Goal: Task Accomplishment & Management: Use online tool/utility

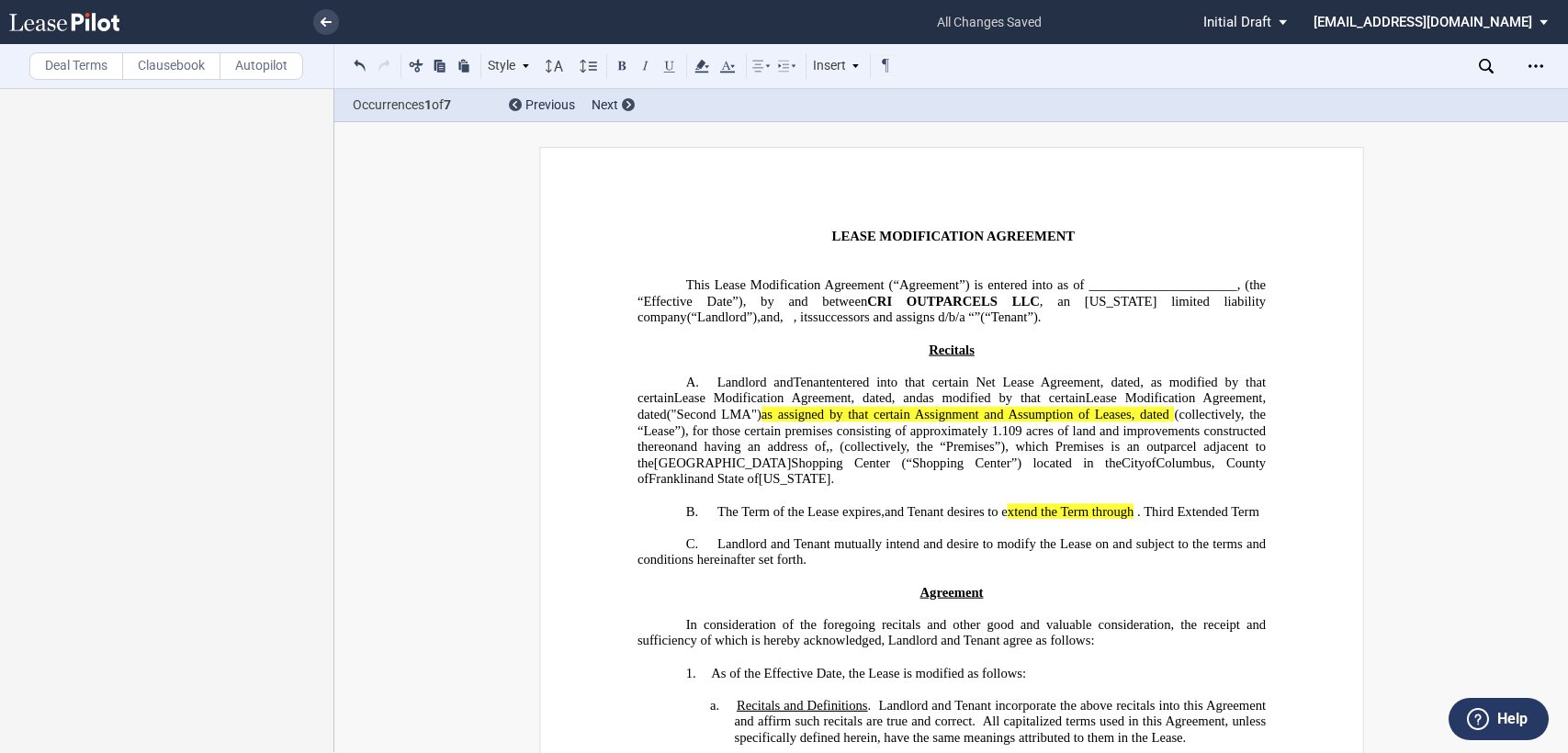
select select "limited liability company"
select select "number:3"
select select "number:5"
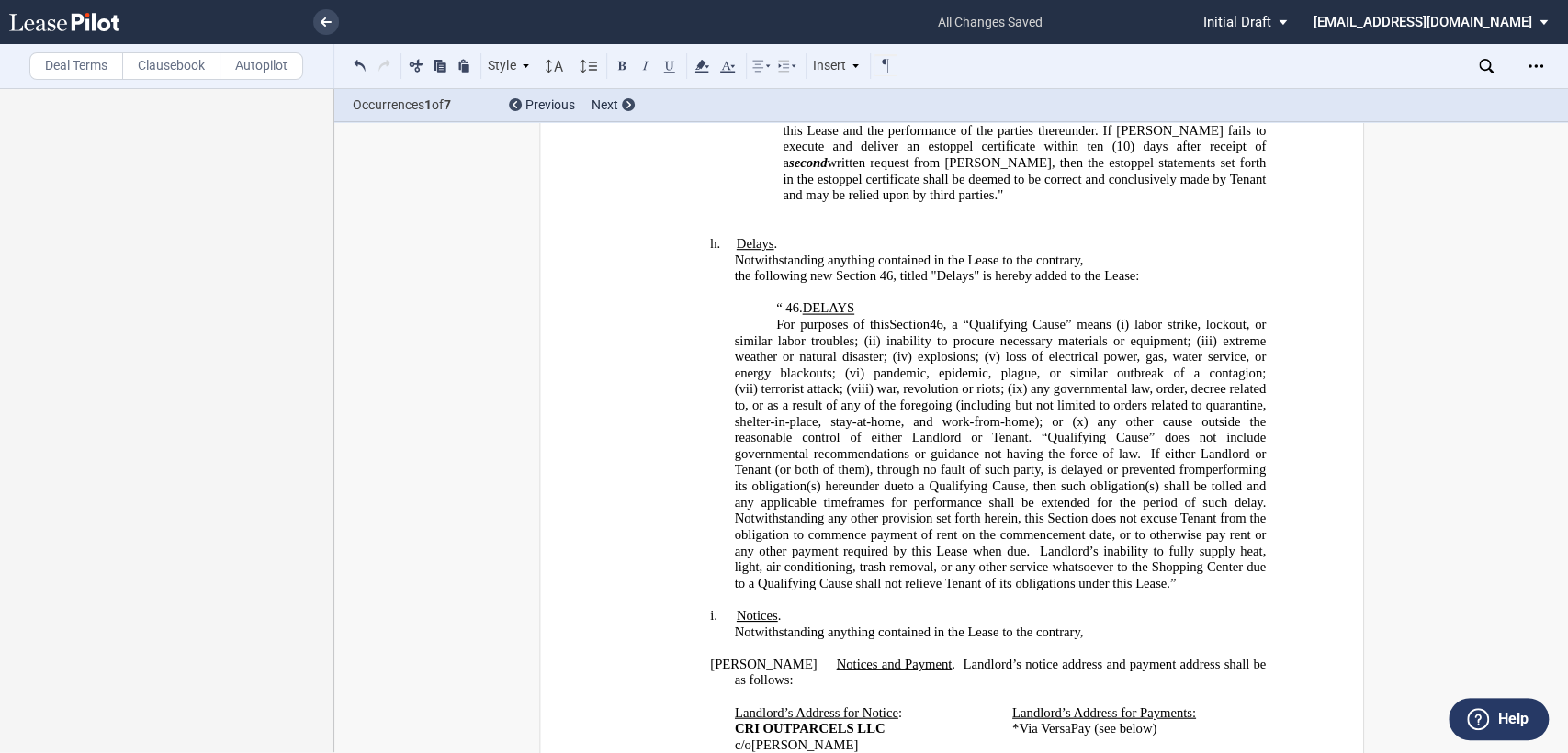
click at [87, 70] on label "Deal Terms" at bounding box center [76, 66] width 94 height 28
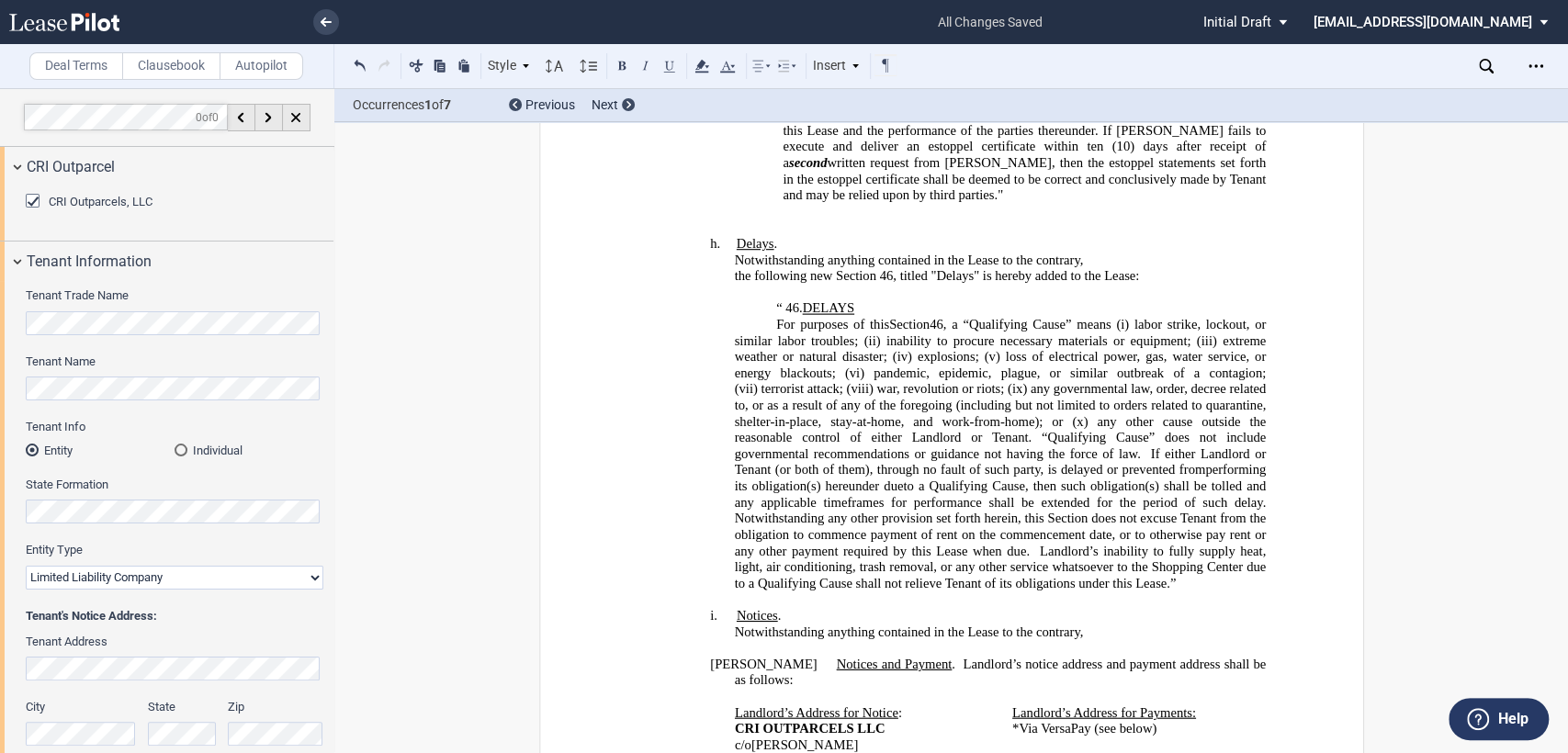
click at [175, 75] on label "Clausebook" at bounding box center [170, 66] width 98 height 28
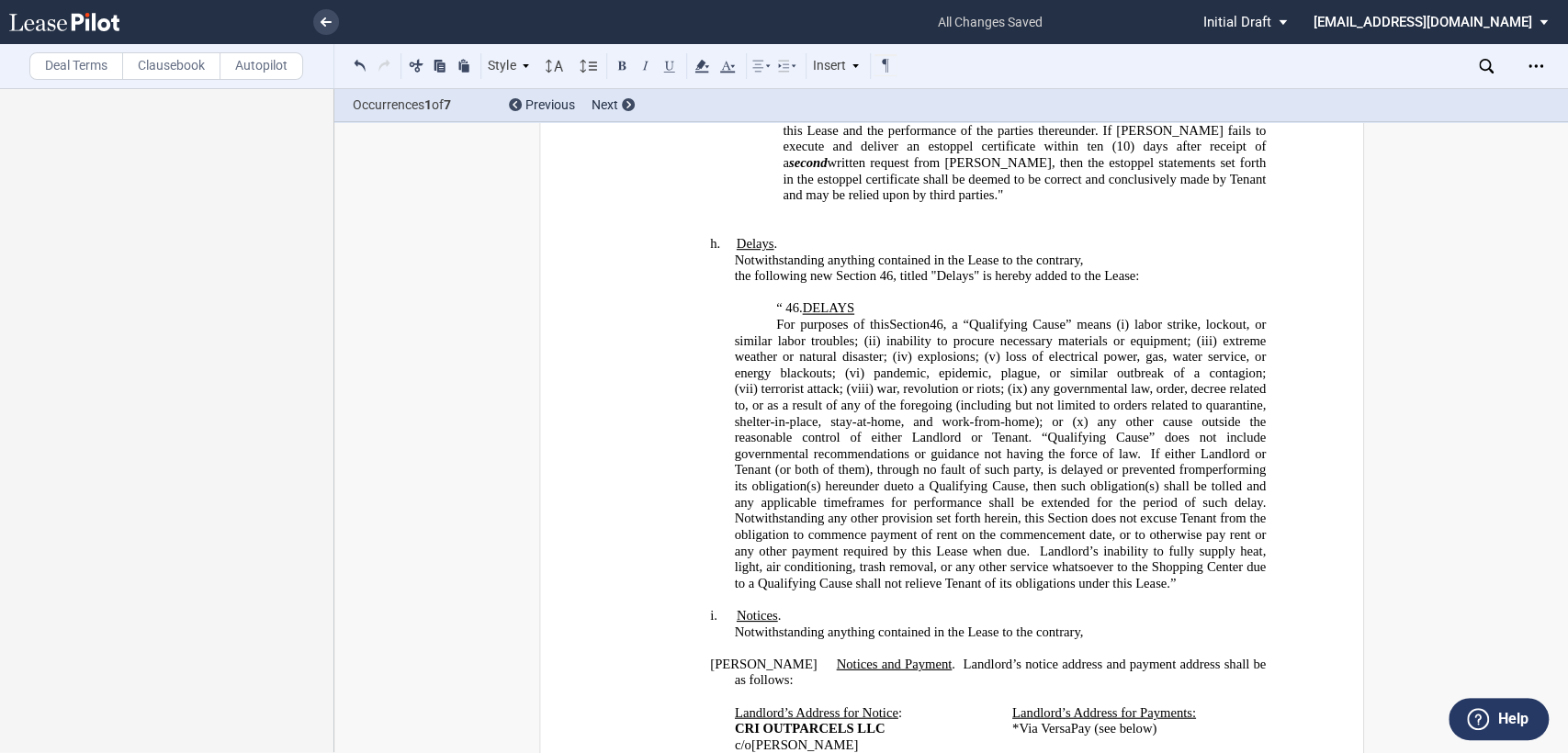
click at [81, 68] on label "Deal Terms" at bounding box center [76, 66] width 94 height 28
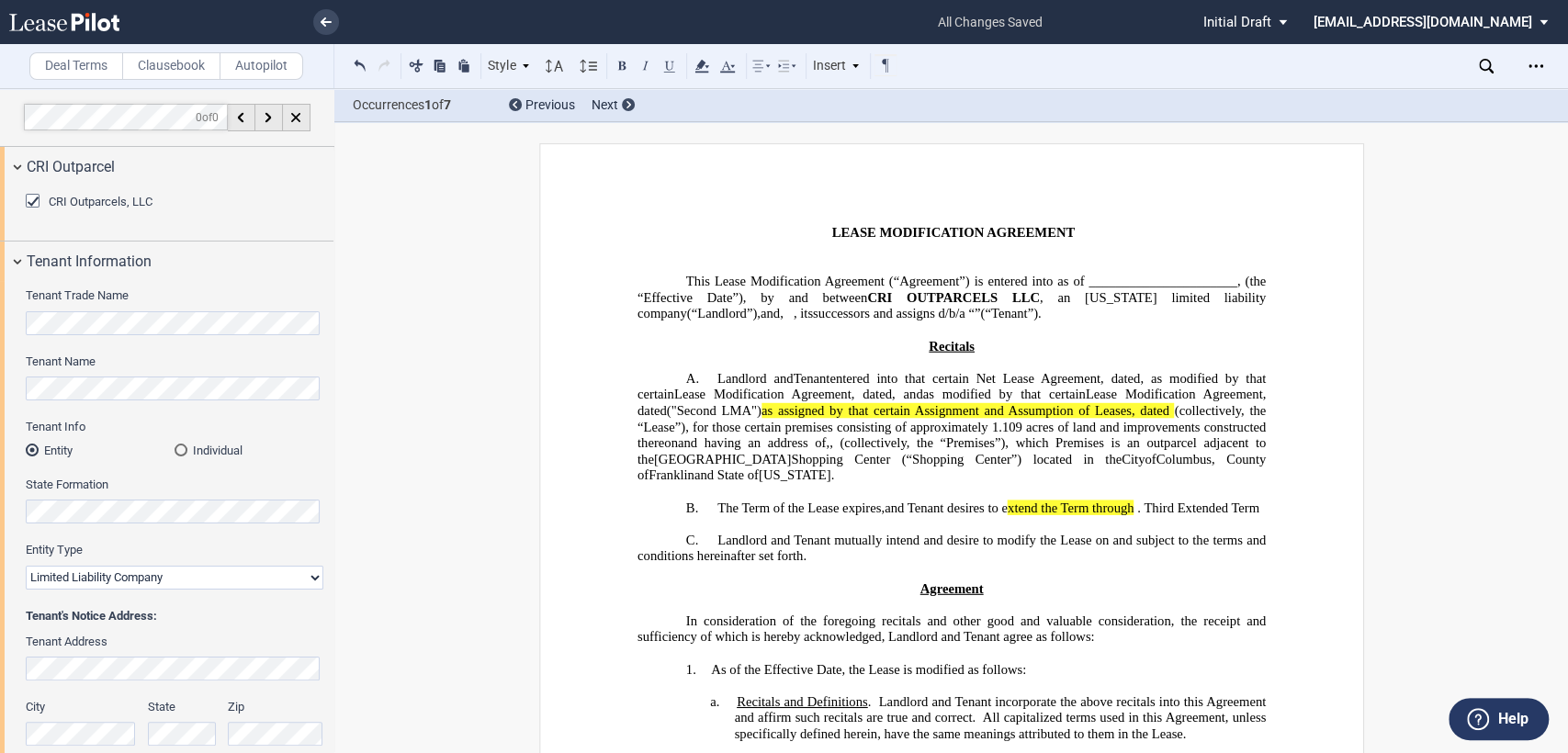
scroll to position [0, 0]
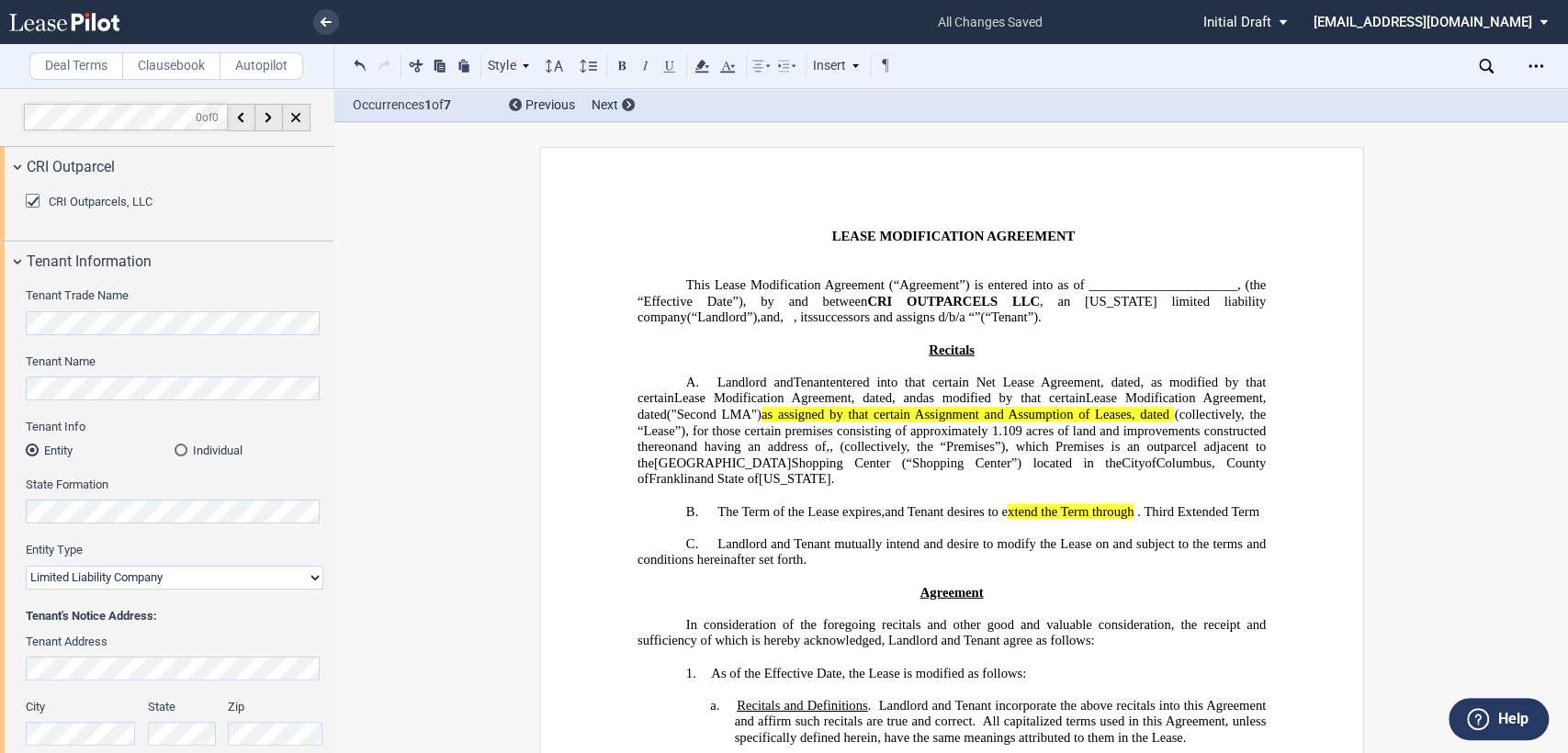
click at [1087, 519] on span "and Tenant desires to e xtend the Term through" at bounding box center [1010, 511] width 253 height 15
click at [1090, 519] on span "and Tenant desires to e xtend the Term through" at bounding box center [1010, 511] width 253 height 15
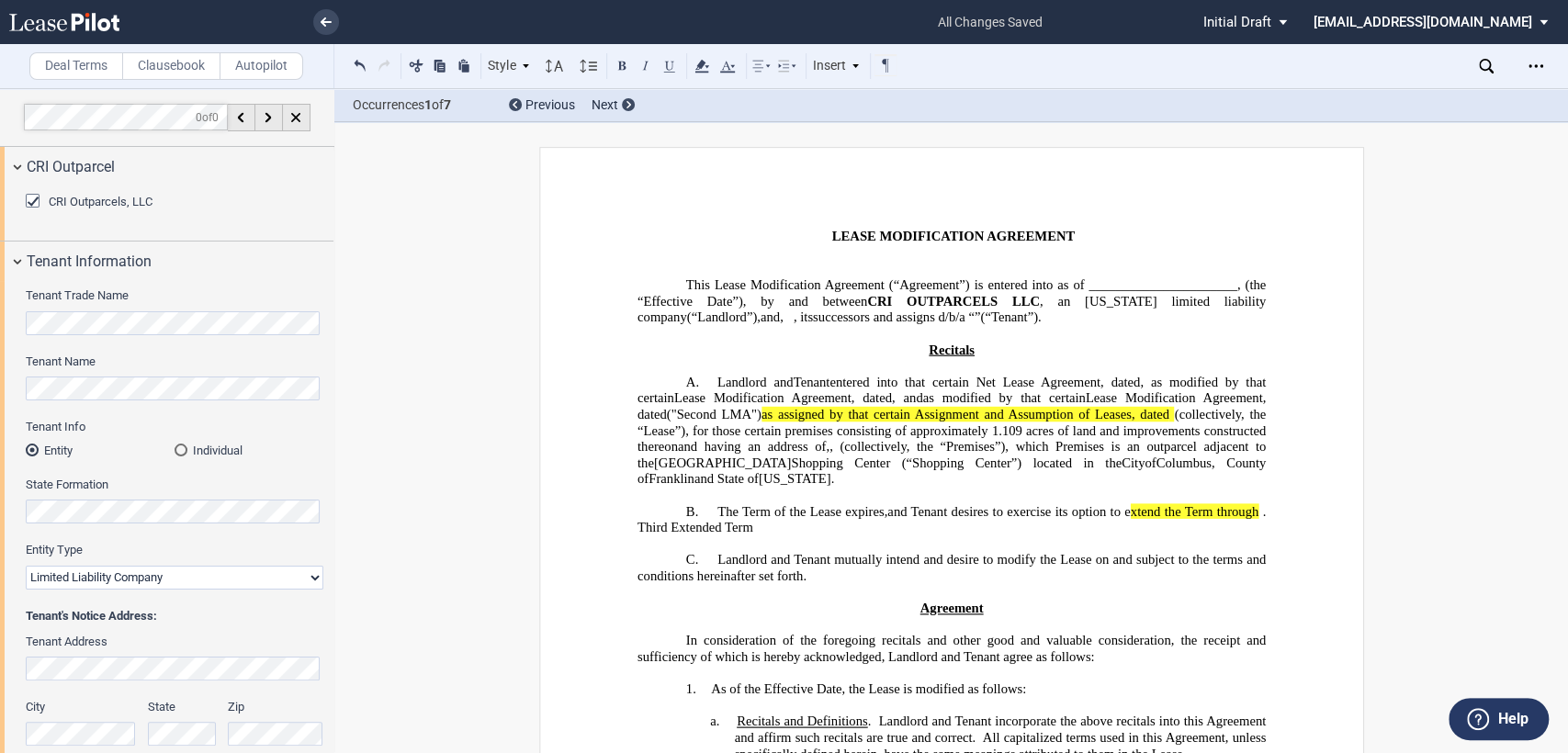
click at [922, 535] on h2 "B. The Term of the Lease expires ﻿ ﻿, ﻿ and Tenant desires to exercise its opti…" at bounding box center [950, 519] width 629 height 32
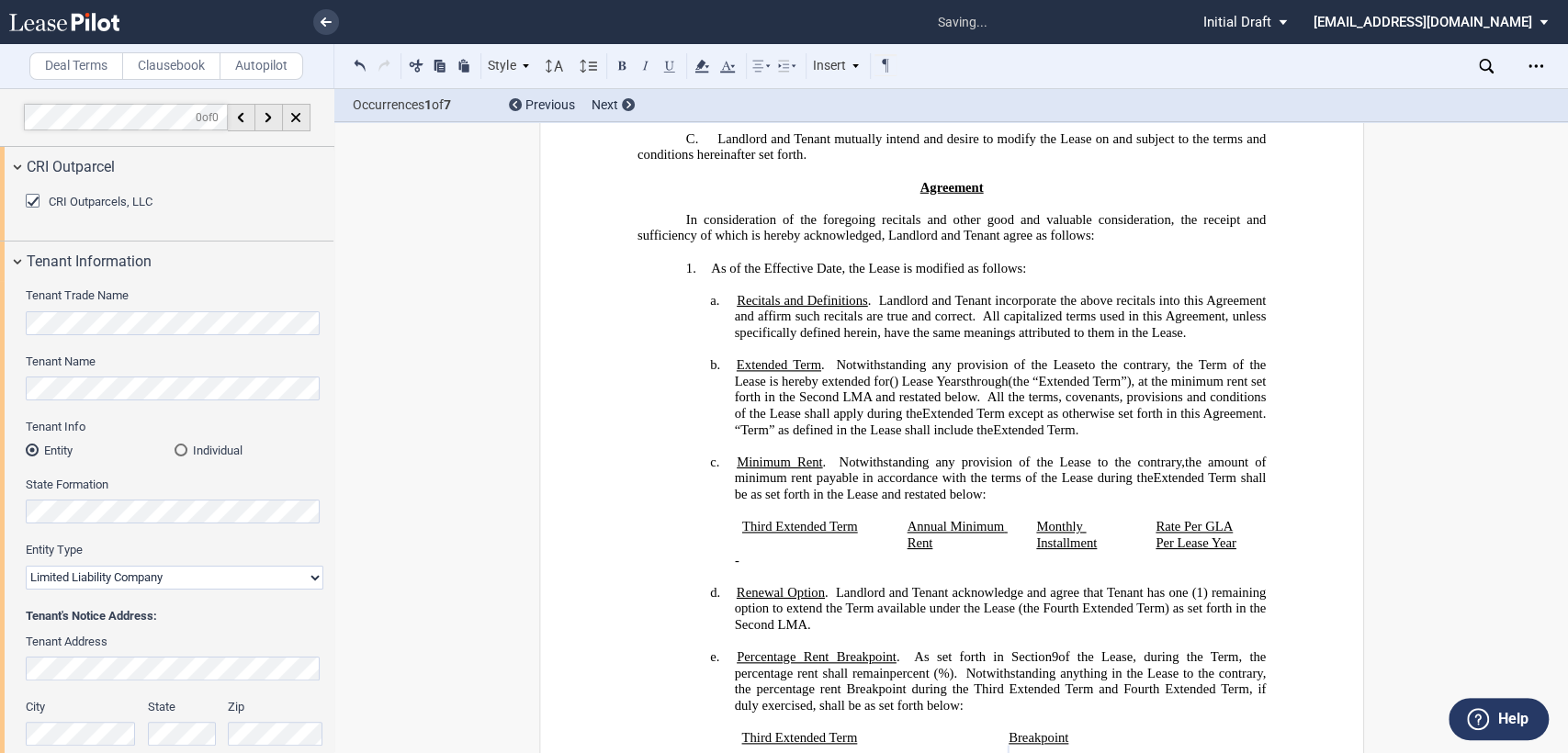
scroll to position [408, 0]
click at [745, 370] on span "Extended Term" at bounding box center [778, 362] width 85 height 15
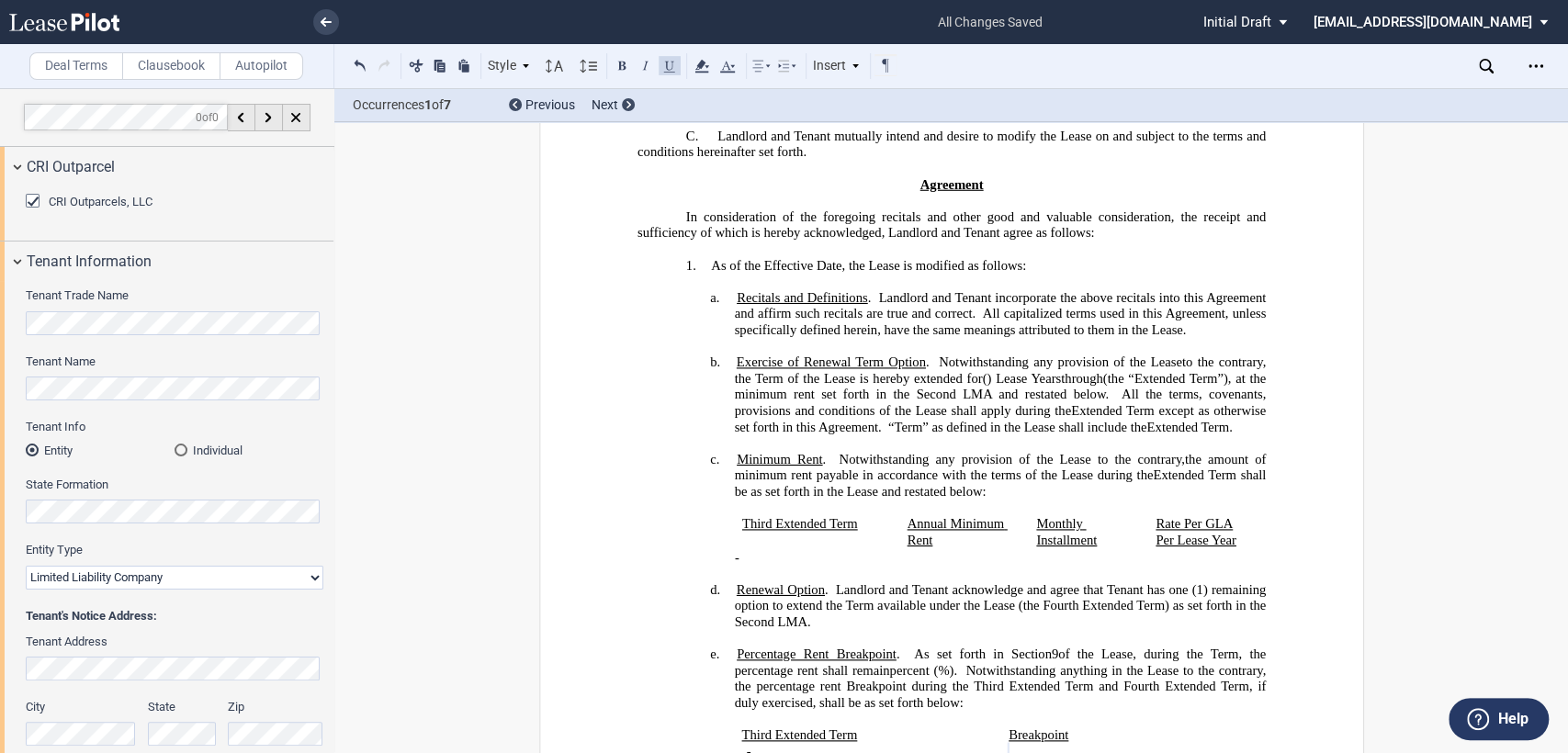
click at [938, 370] on span "N" at bounding box center [942, 362] width 10 height 15
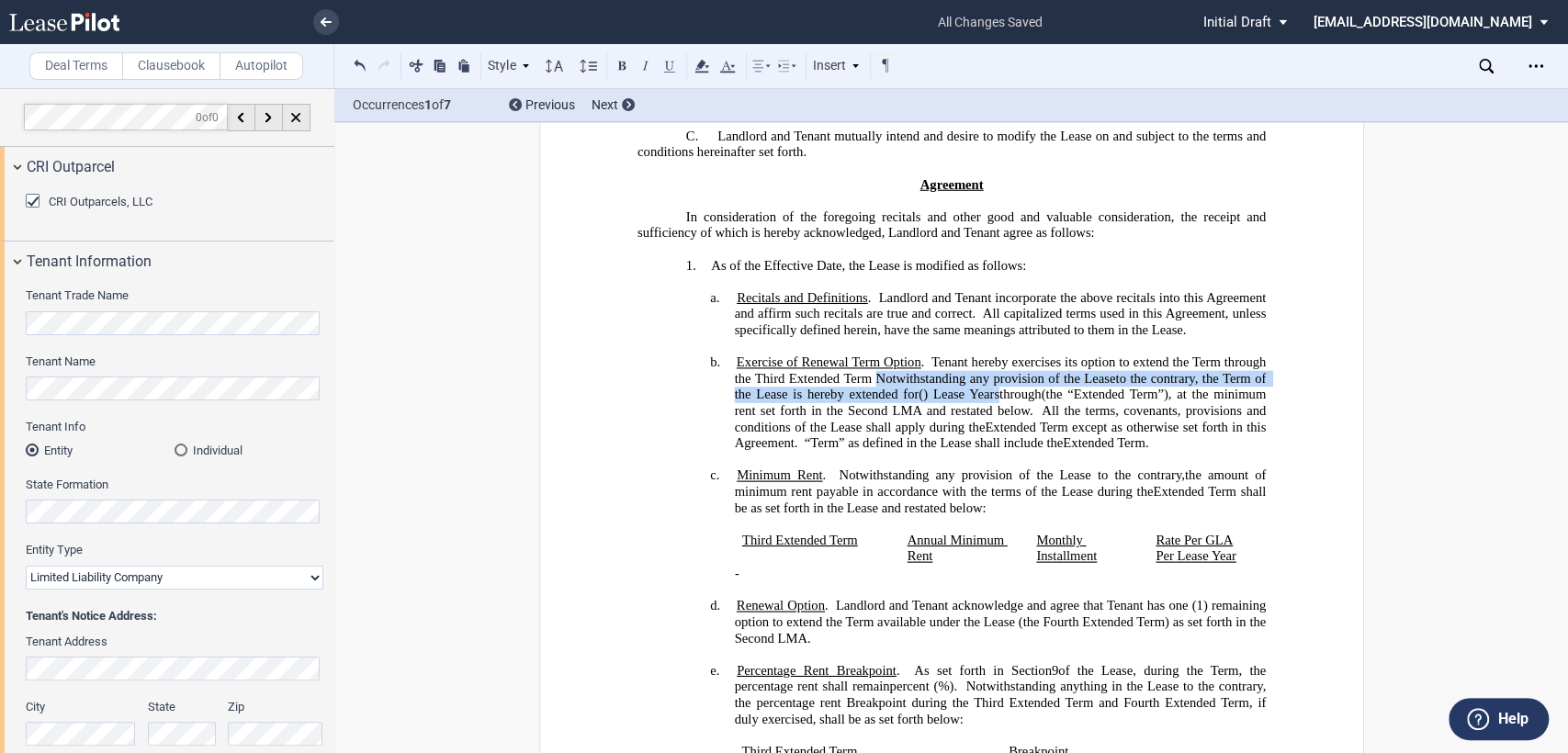
drag, startPoint x: 871, startPoint y: 391, endPoint x: 1044, endPoint y: 406, distance: 173.6
click at [1044, 406] on h4 "b. Exercise of Renewal Term Option . As consideration for the Reduced Rent conc…" at bounding box center [999, 403] width 532 height 97
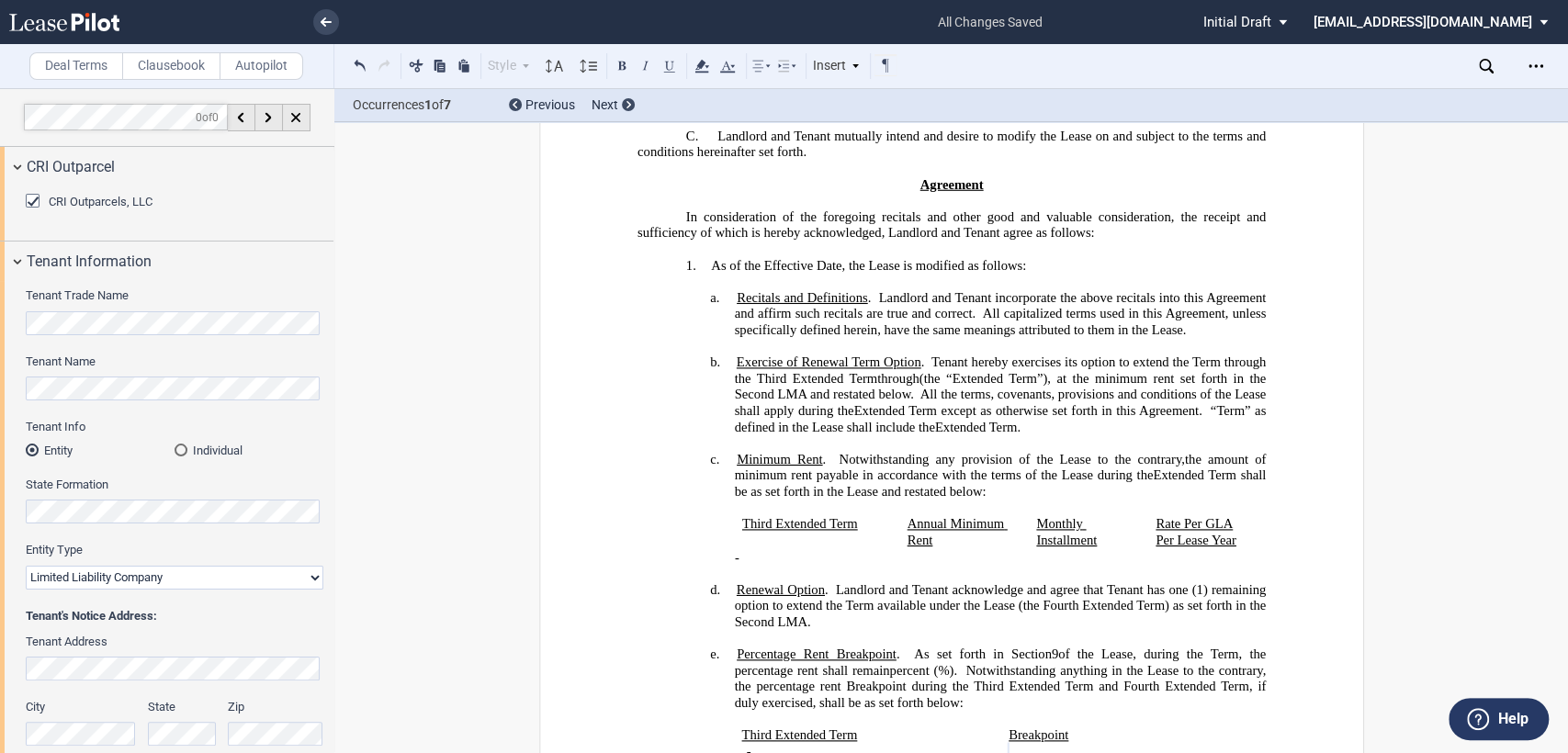
click at [867, 386] on span "Tenant hereby exercises its option to extend the Term through the Third Extende…" at bounding box center [1001, 370] width 534 height 31
click at [864, 386] on span "Tenant hereby exercises its option to extend the Term through the Third Extende…" at bounding box center [1001, 370] width 534 height 31
drag, startPoint x: 1009, startPoint y: 391, endPoint x: 1164, endPoint y: 391, distance: 155.0
click at [1164, 391] on span "(the “ ﻿ ﻿ Extended Term”), at the minimum rent set forth in the Second LMA and…" at bounding box center [1001, 402] width 534 height 64
click at [938, 418] on span "Extended Term except as otherwise set forth in this Agreement." at bounding box center [931, 411] width 362 height 15
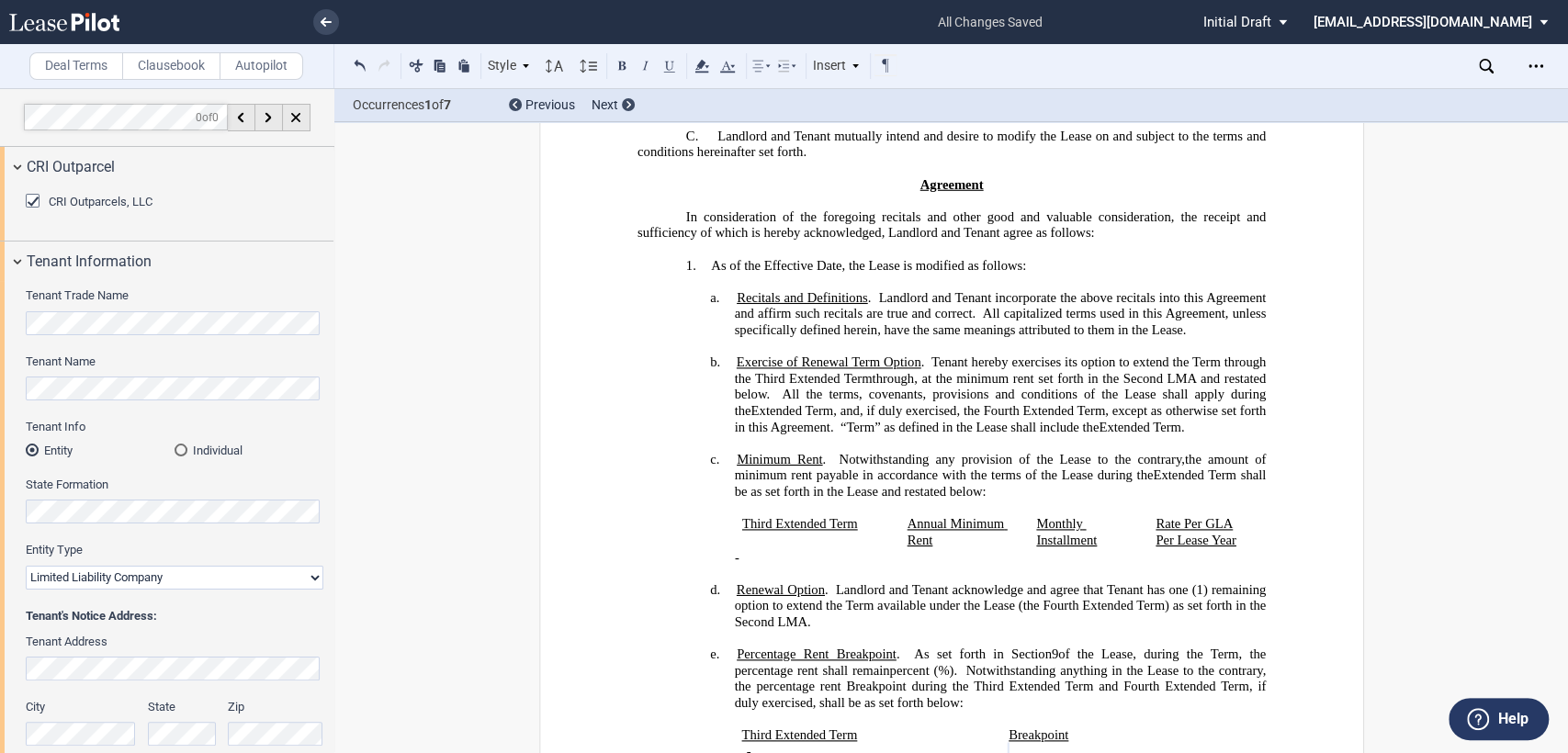
click at [1098, 434] on span "Extended Term" at bounding box center [1139, 426] width 82 height 15
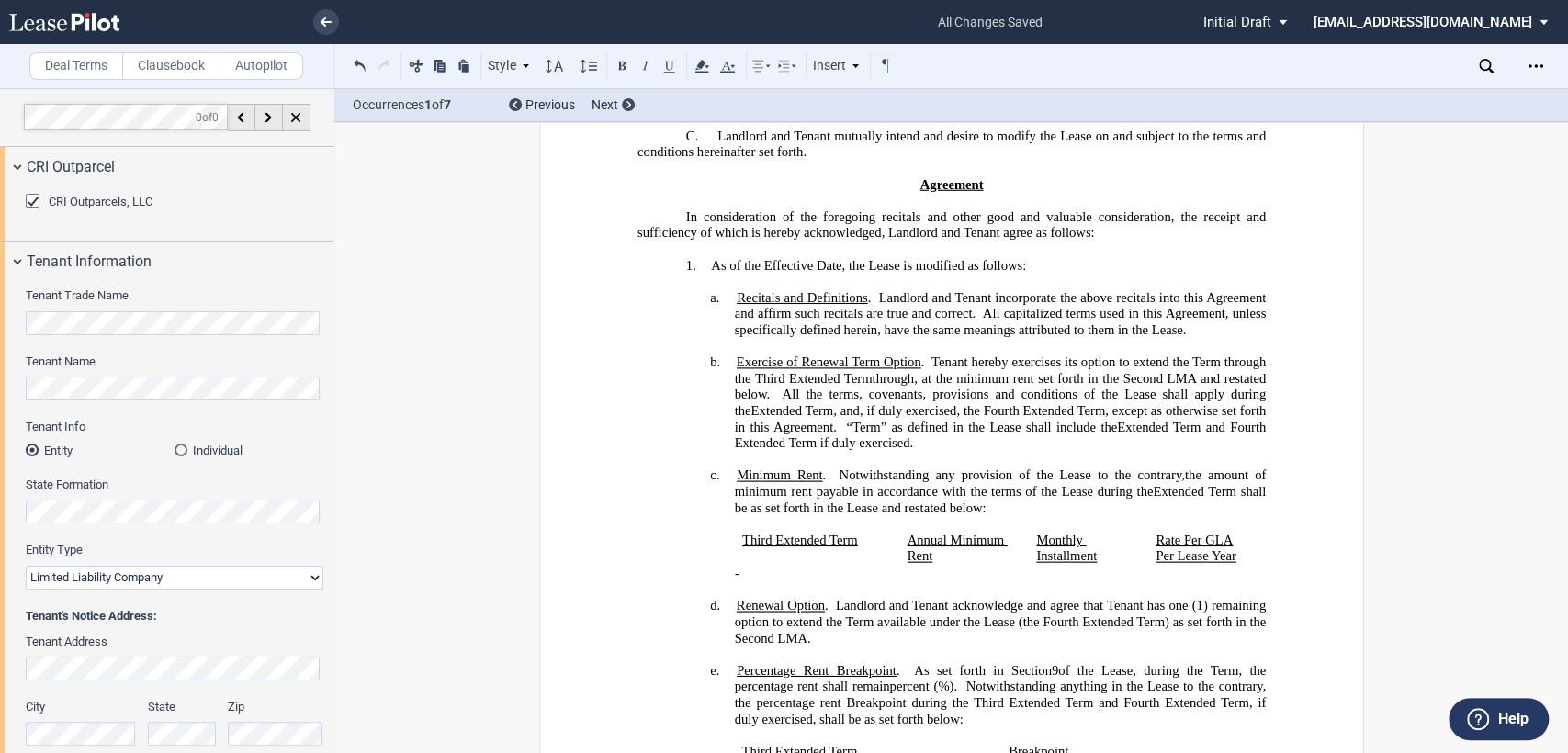
click at [957, 450] on span "Extended Term and Fourth Extended Term if duly exercised" at bounding box center [1001, 434] width 534 height 31
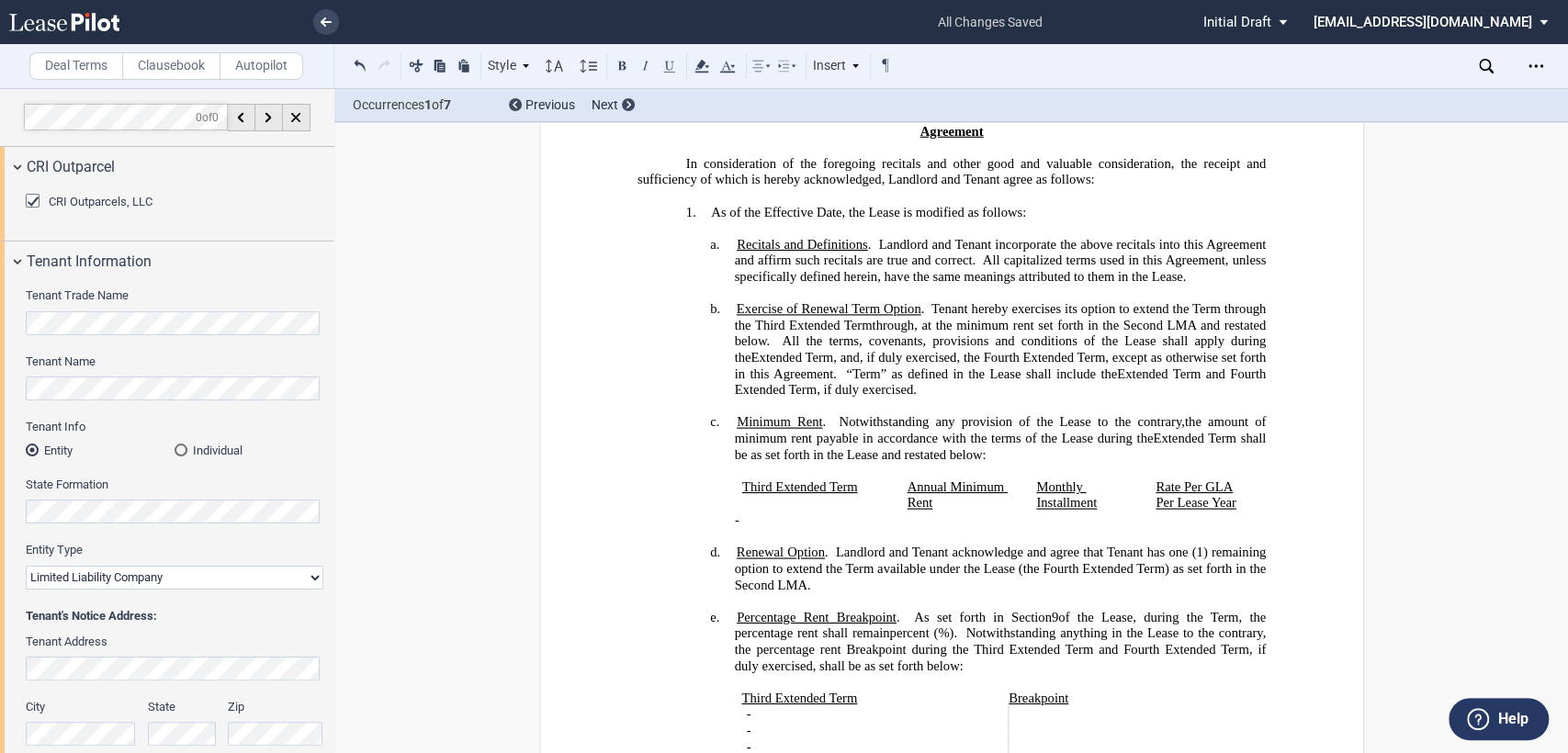
scroll to position [510, 0]
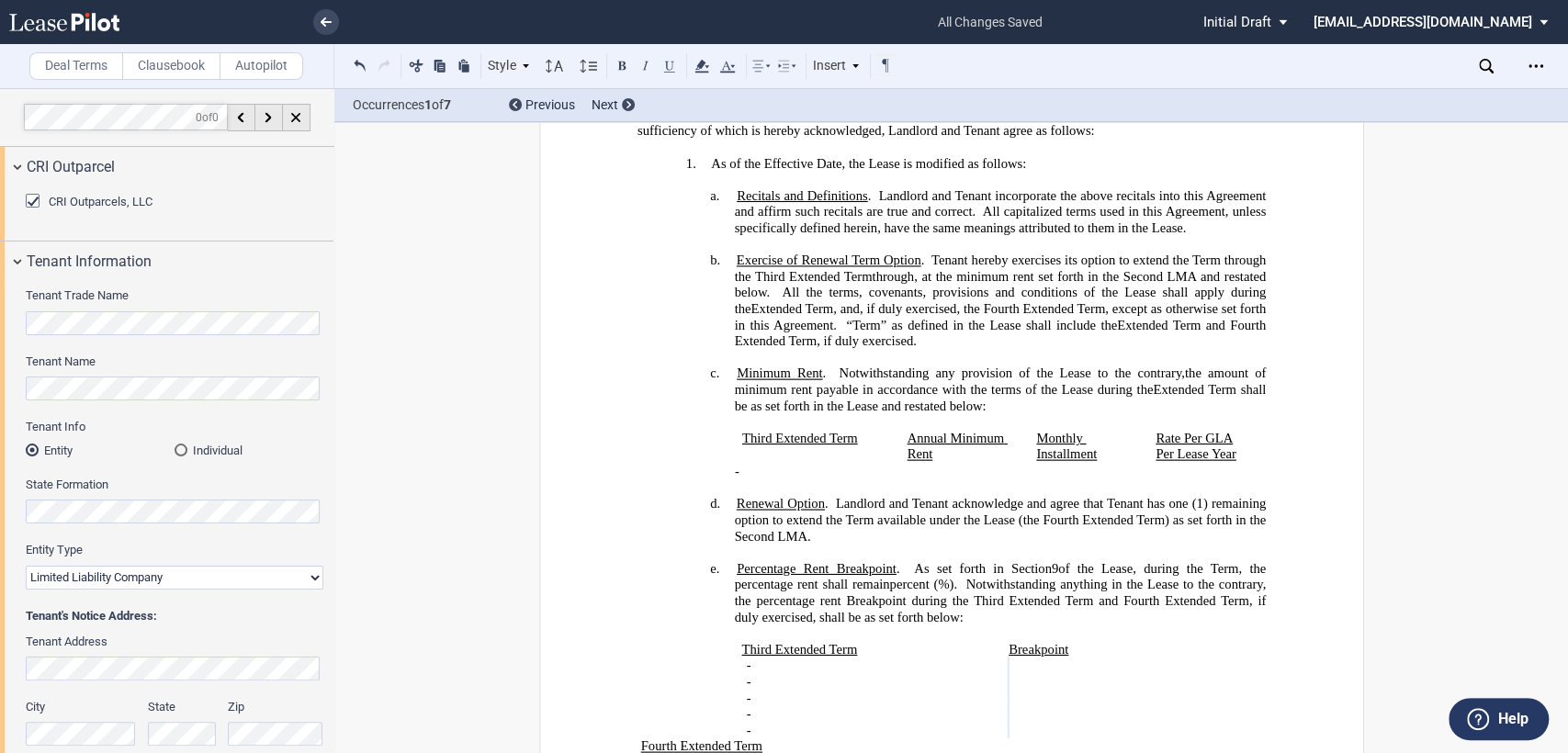
click at [736, 501] on span "Renewal Option" at bounding box center [780, 504] width 88 height 15
click at [828, 530] on h4 "d. ﻿ Renewal Option . Landlord and Tenant acknowledge and agree that Tenant has…" at bounding box center [999, 520] width 532 height 48
click at [792, 567] on span "Percentage Rent Breakpoint" at bounding box center [816, 569] width 160 height 15
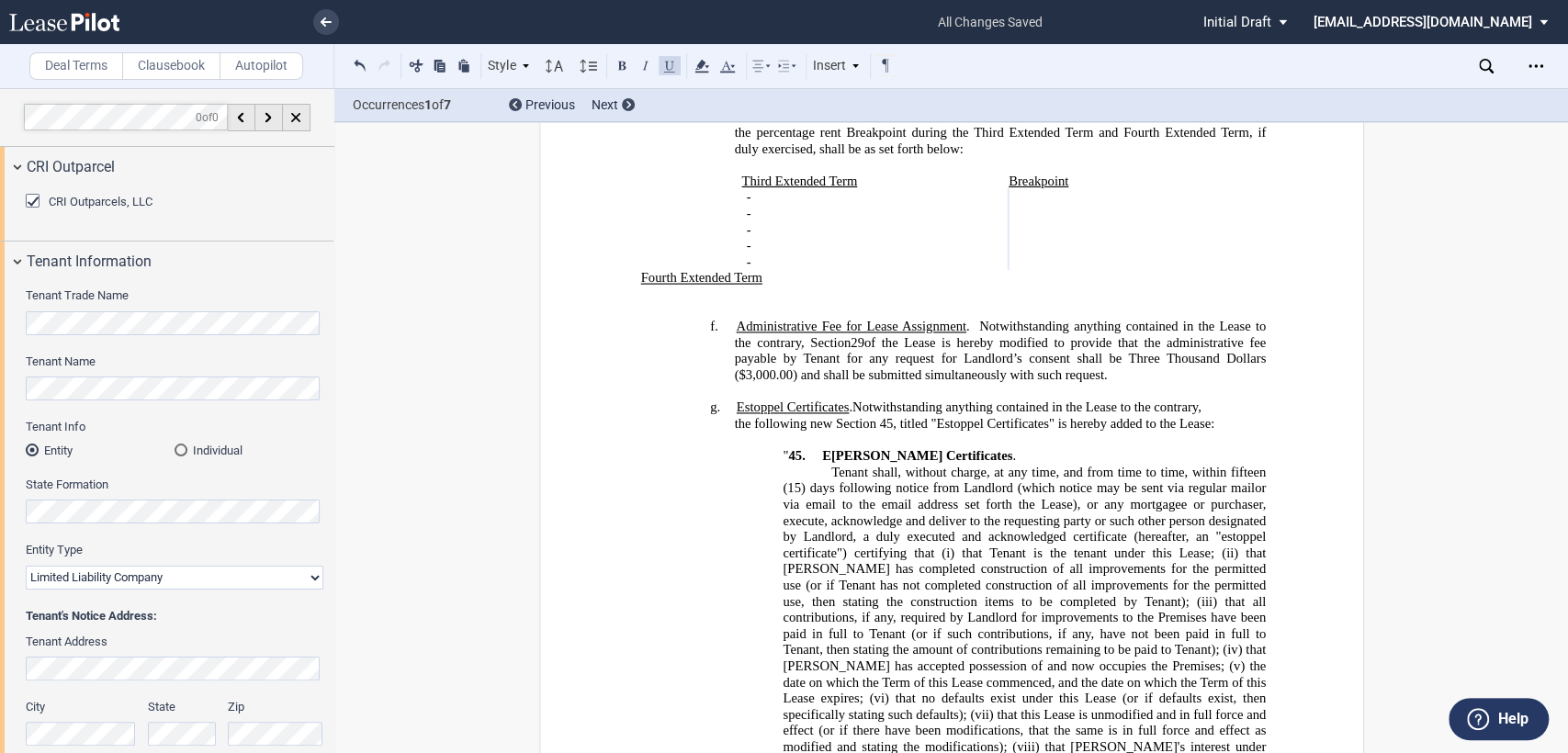
scroll to position [918, 0]
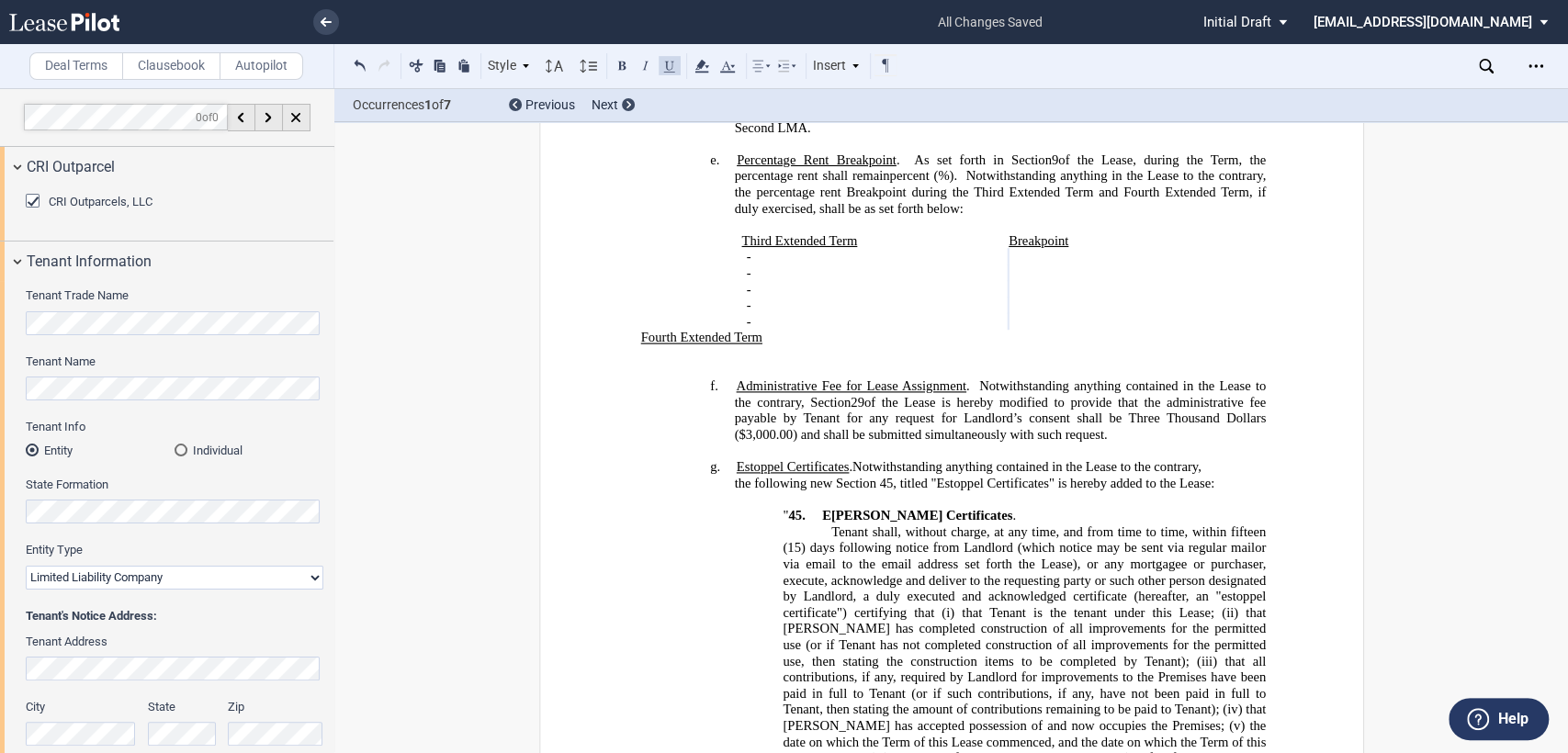
click at [1139, 475] on span "the following new Section 45, titled "Estoppel Certificates" is hereby added to…" at bounding box center [972, 483] width 475 height 15
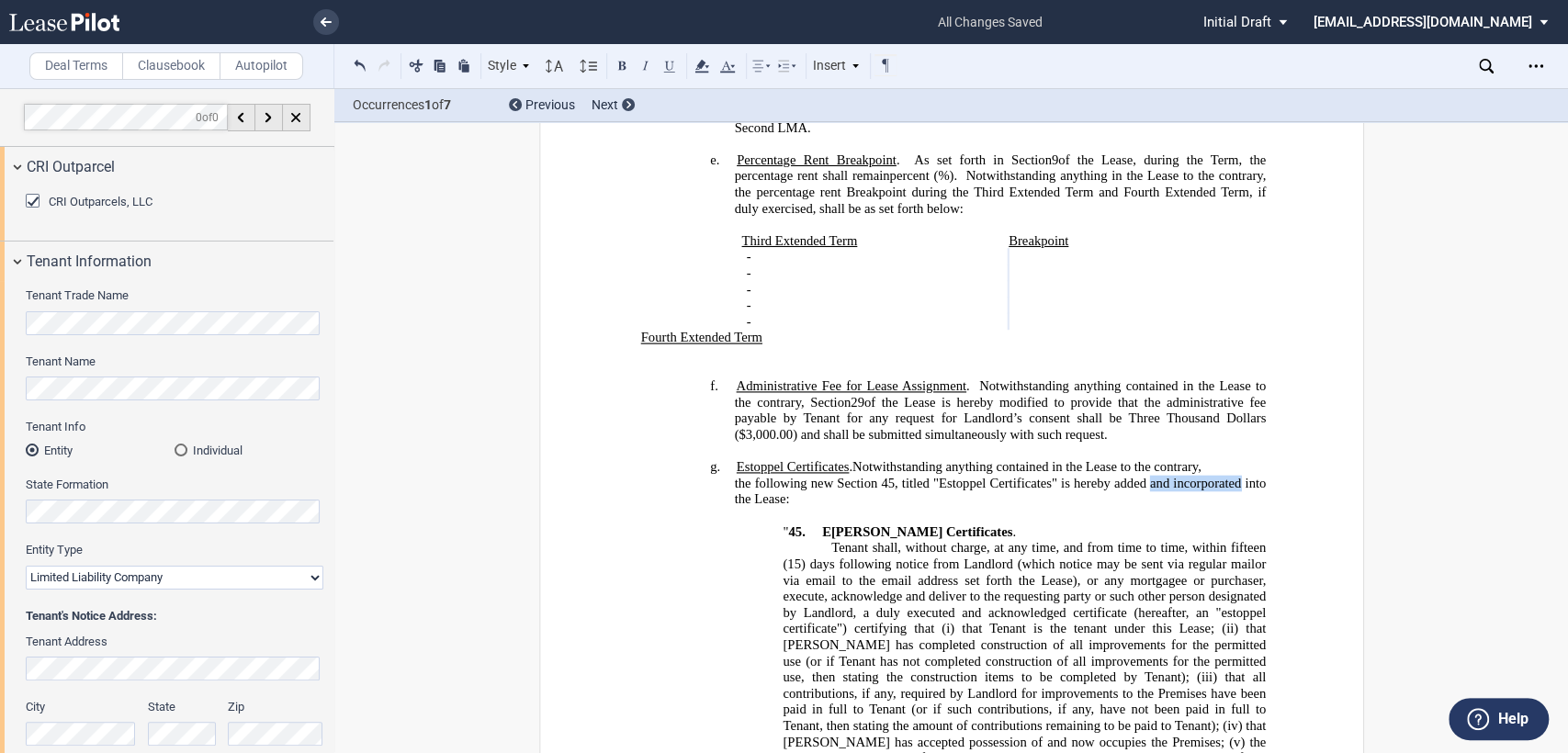
drag, startPoint x: 1145, startPoint y: 463, endPoint x: 1234, endPoint y: 462, distance: 89.0
click at [1234, 475] on span "the following new Section 45, titled "Estoppel Certificates" is hereby added an…" at bounding box center [1001, 491] width 534 height 31
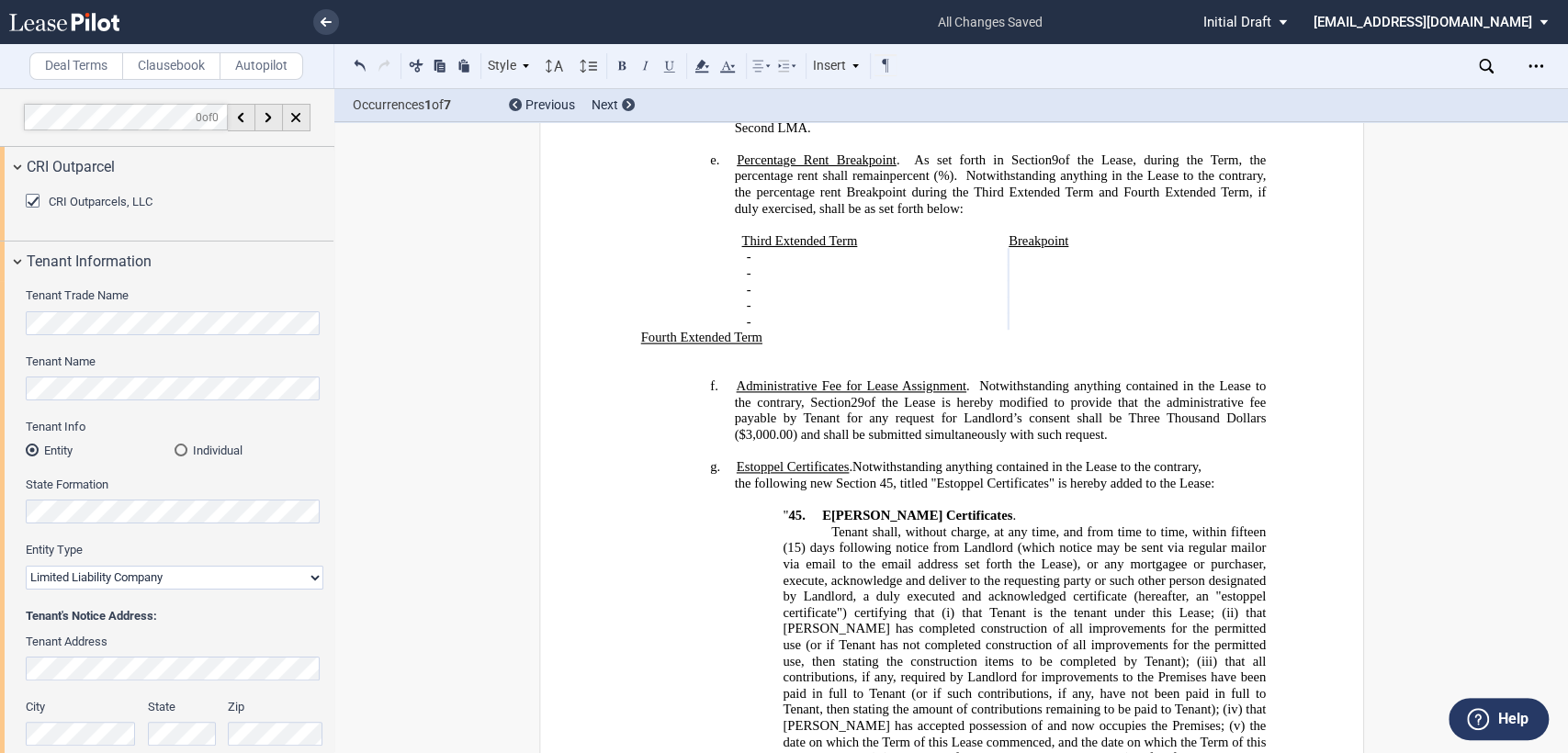
click at [1230, 475] on p "the following new Section 45, titled "Estoppel Certificates" is hereby added to…" at bounding box center [999, 483] width 532 height 16
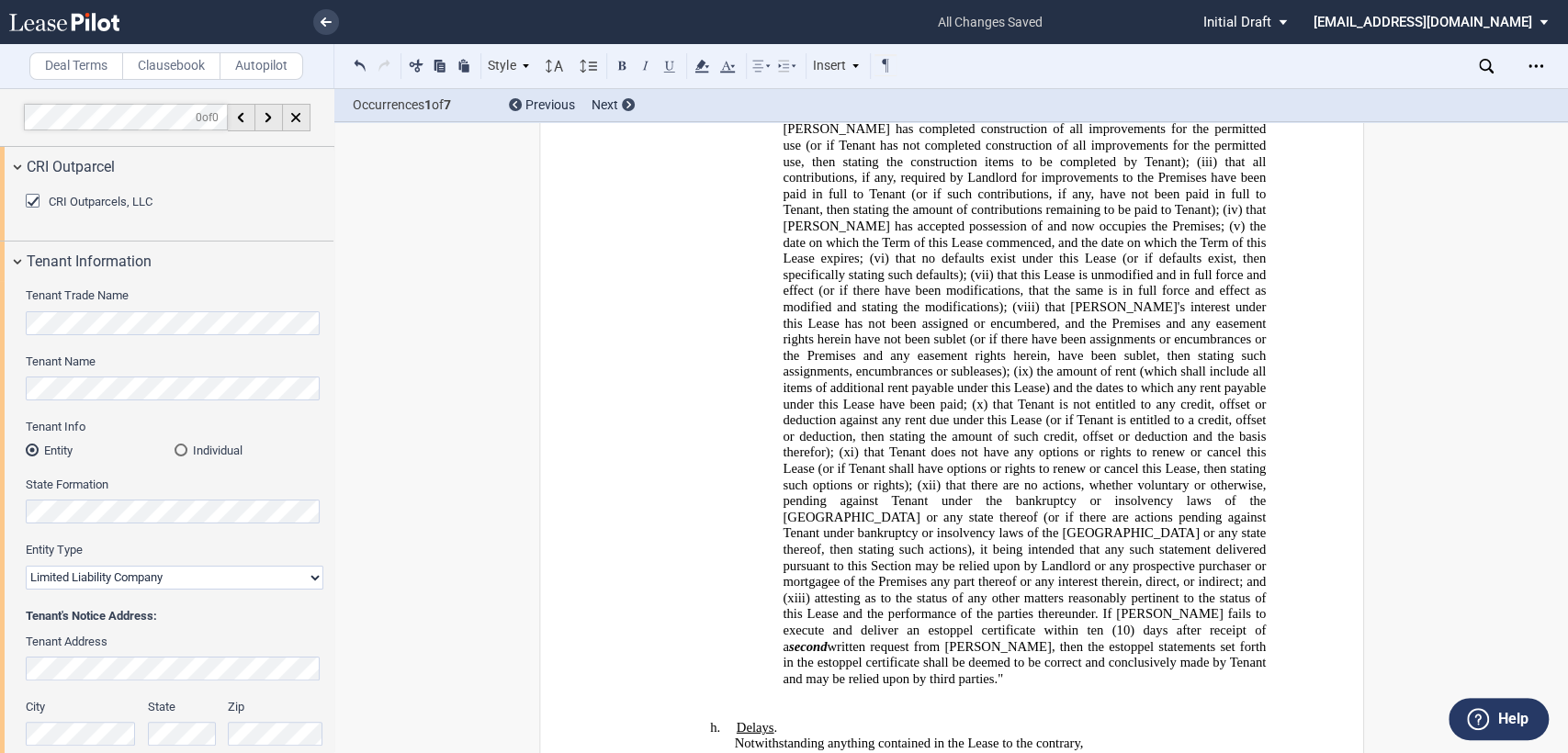
scroll to position [1428, 0]
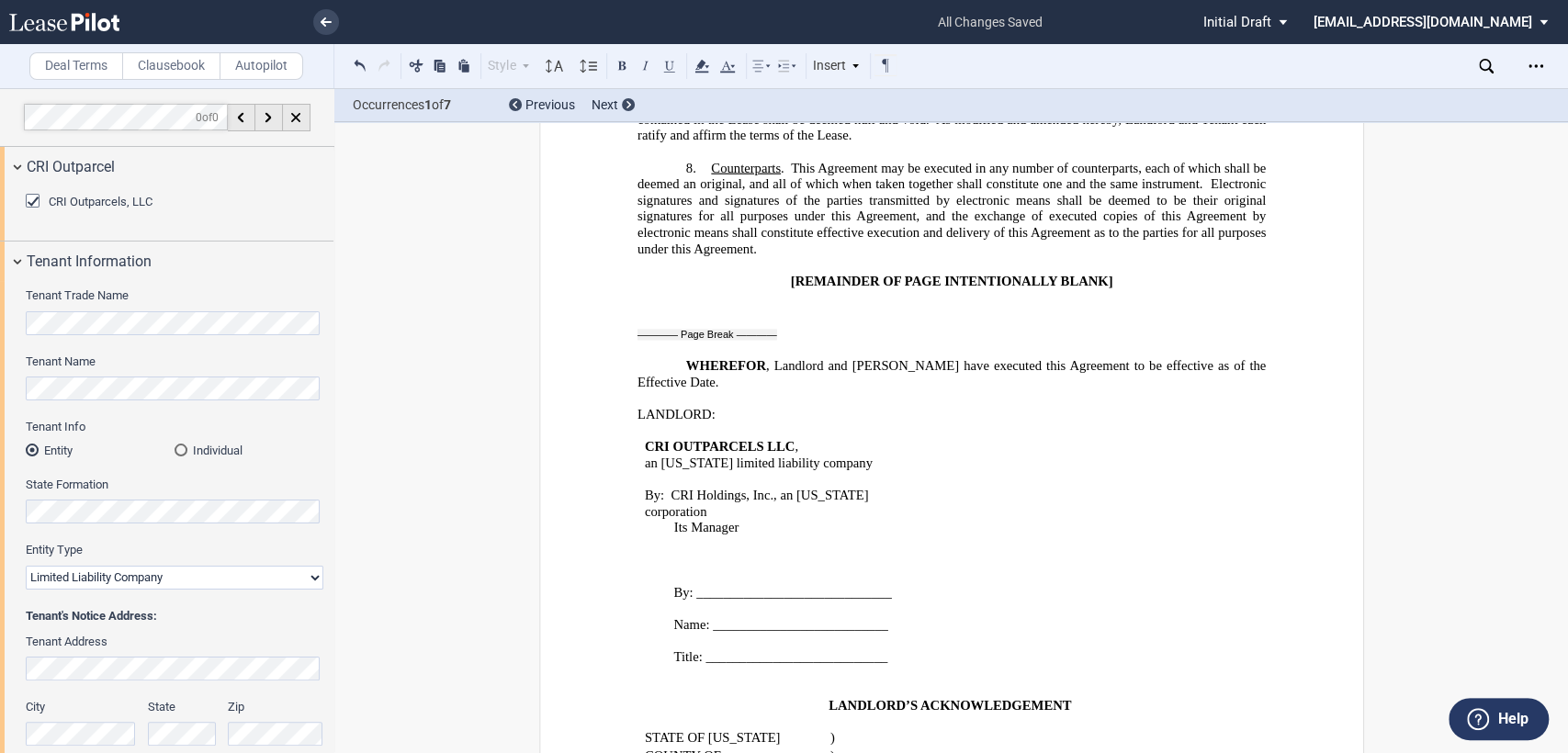
scroll to position [3775, 0]
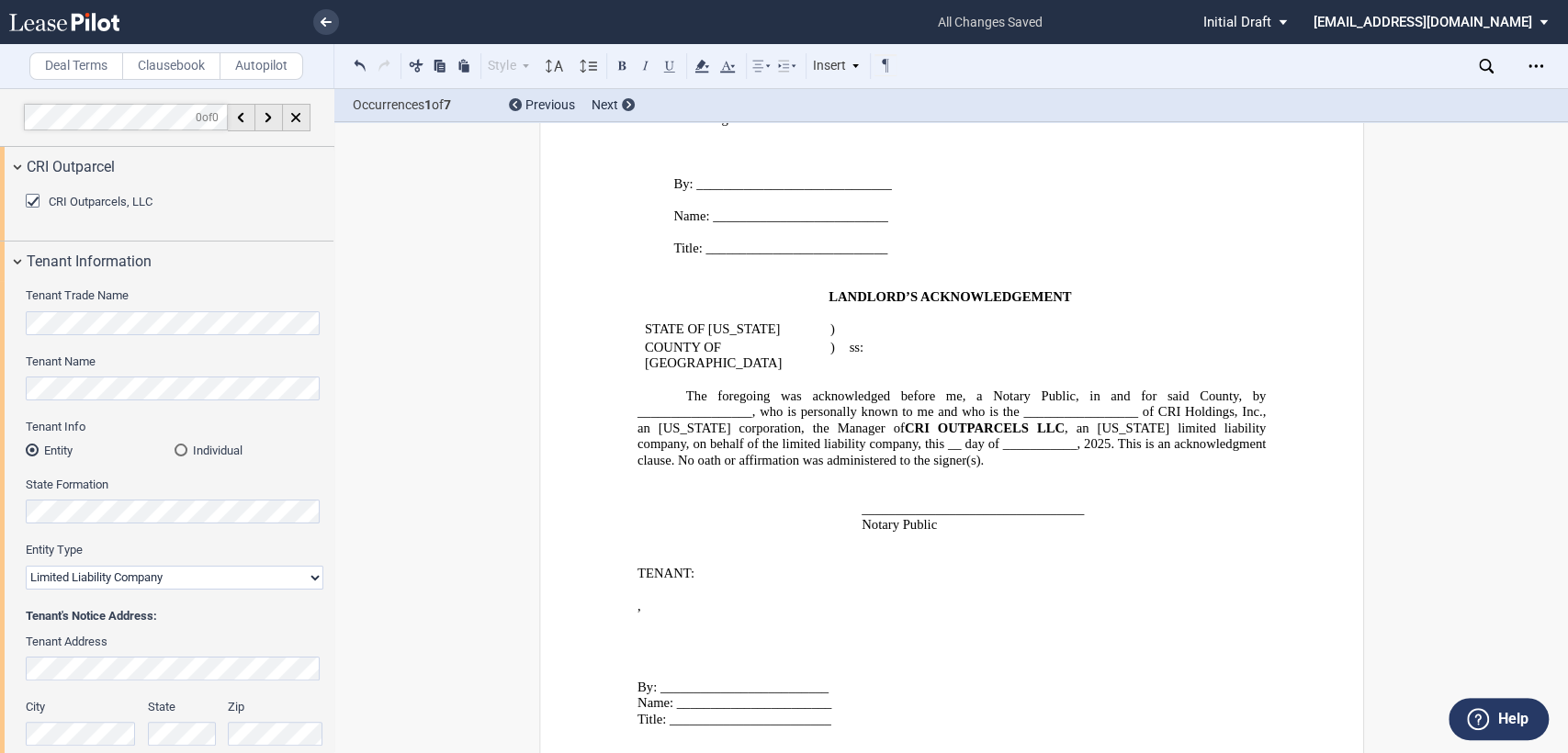
click at [840, 68] on div "Insert" at bounding box center [837, 66] width 53 height 24
click at [854, 143] on div "Page Break" at bounding box center [881, 144] width 95 height 15
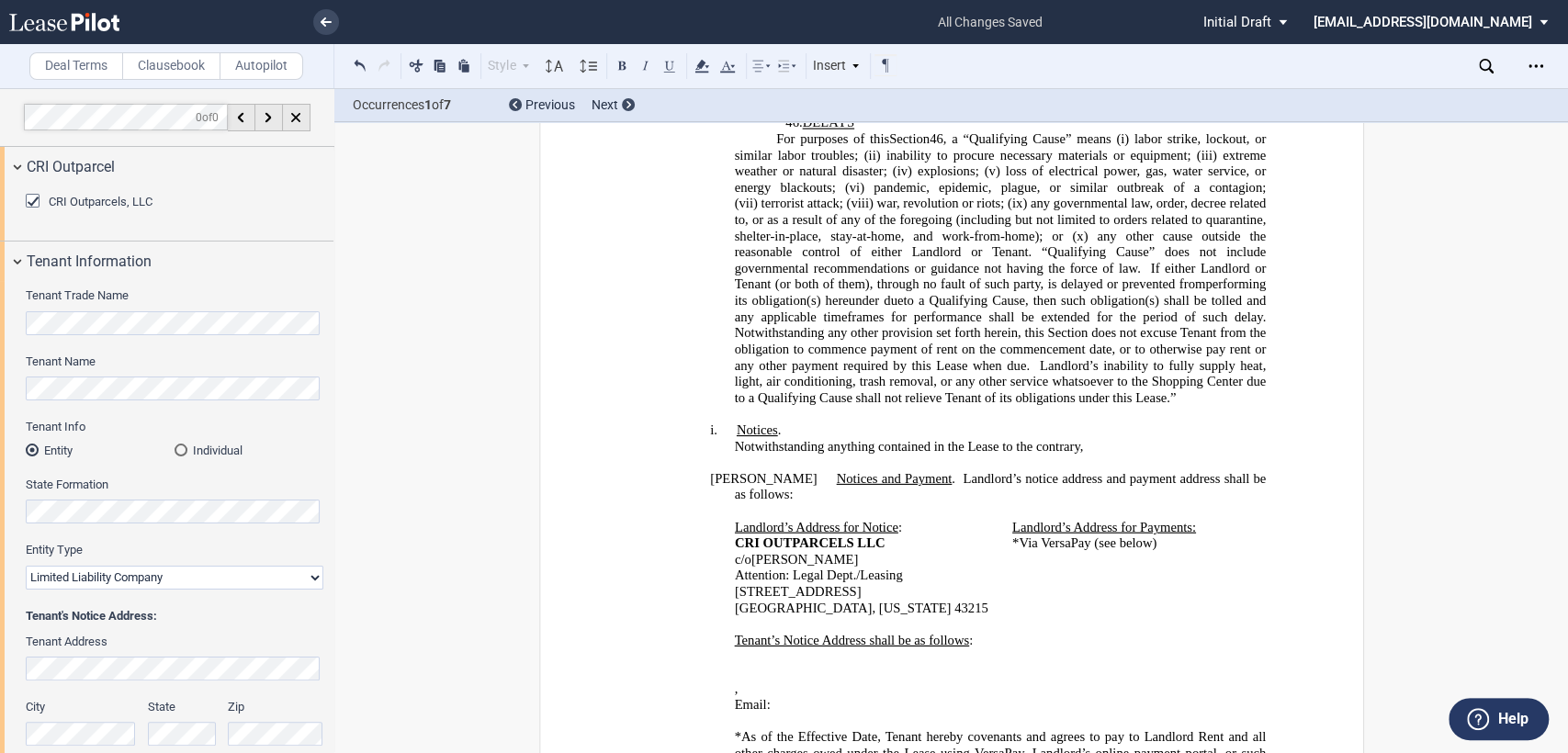
scroll to position [2094, 0]
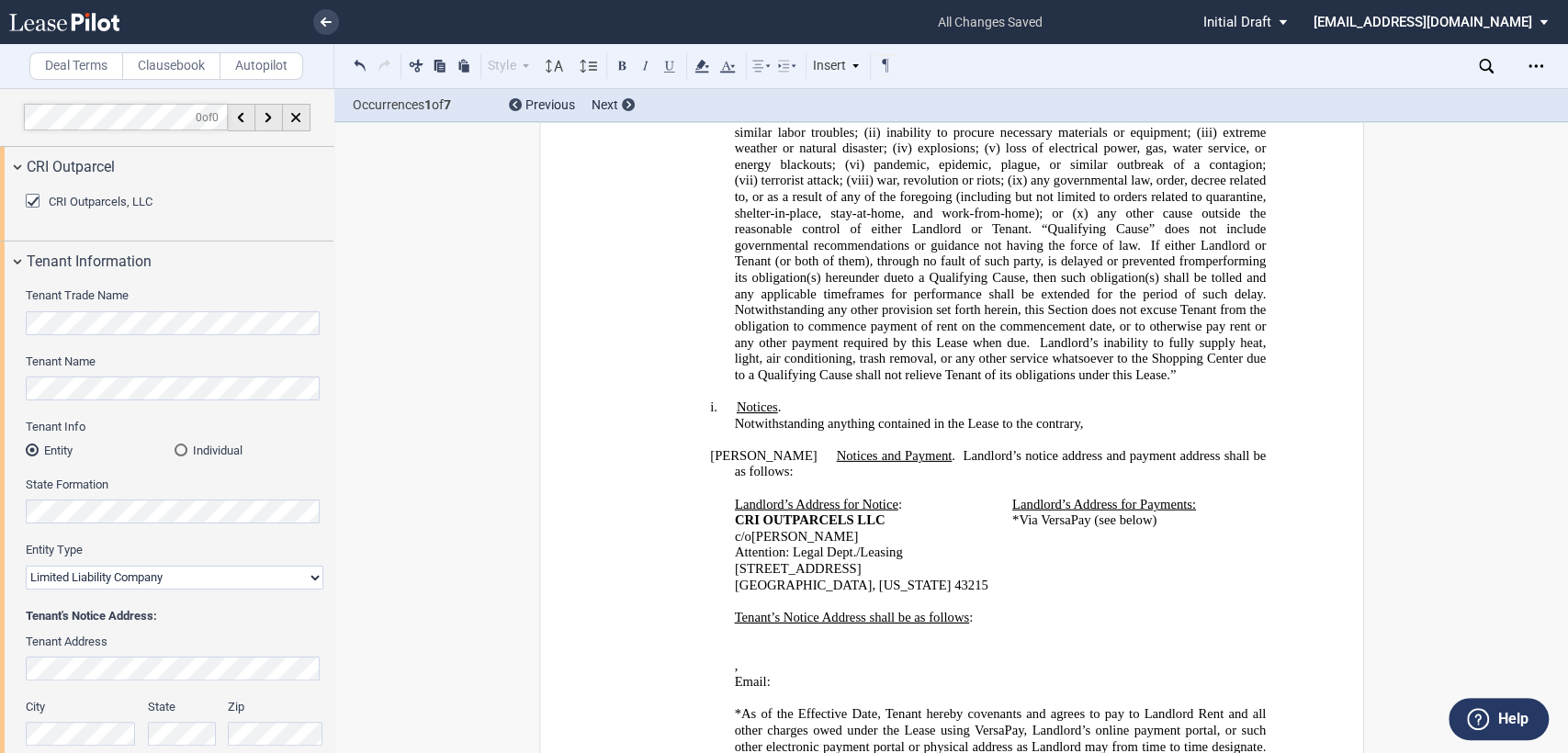
click at [715, 626] on div "﻿ ﻿ ﻿ ﻿ ﻿ ﻿ , ﻿ ﻿ ﻿ ﻿ Email: ﻿ ﻿ ﻿" at bounding box center [950, 666] width 629 height 81
click at [740, 642] on div "﻿ ﻿" at bounding box center [950, 658] width 629 height 32
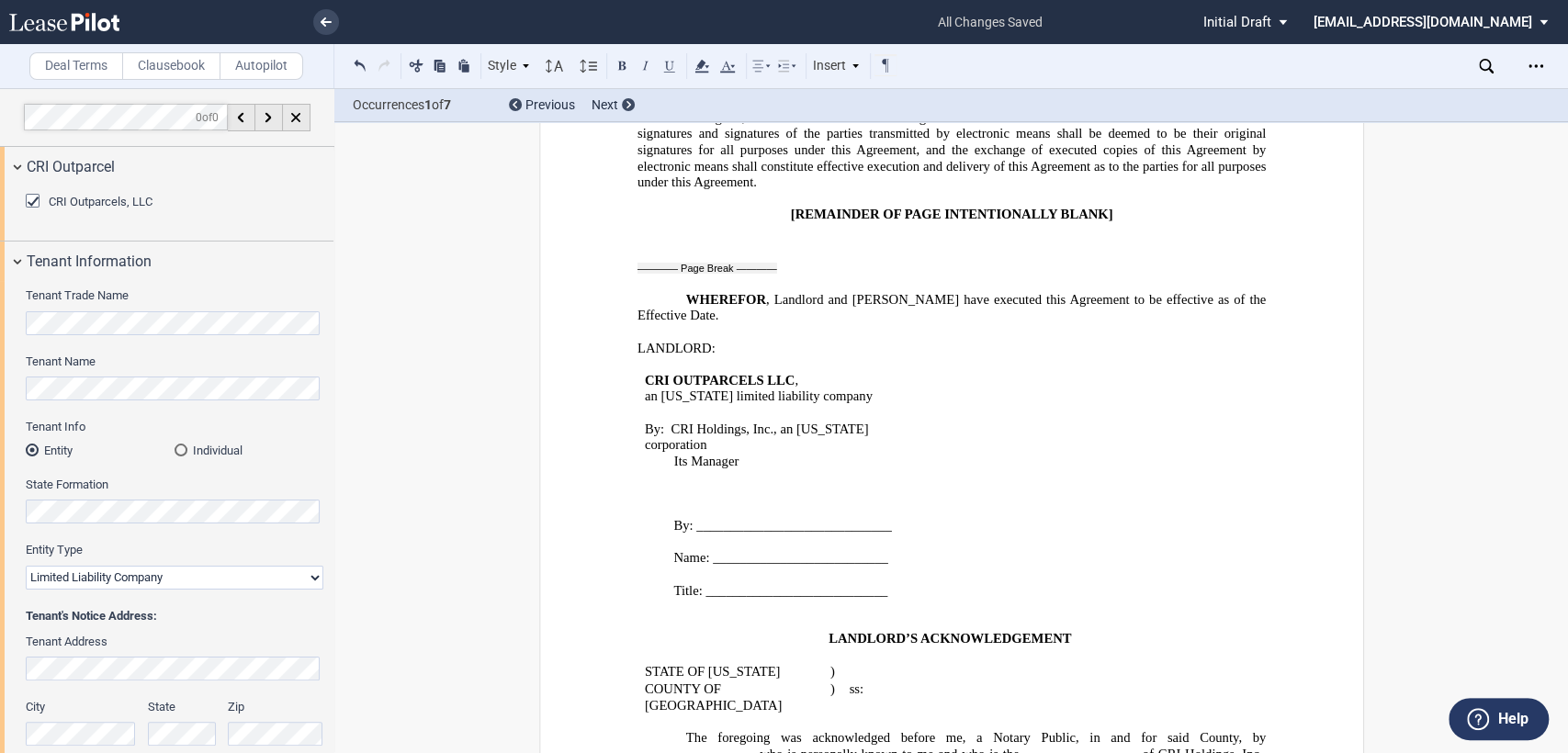
scroll to position [3727, 0]
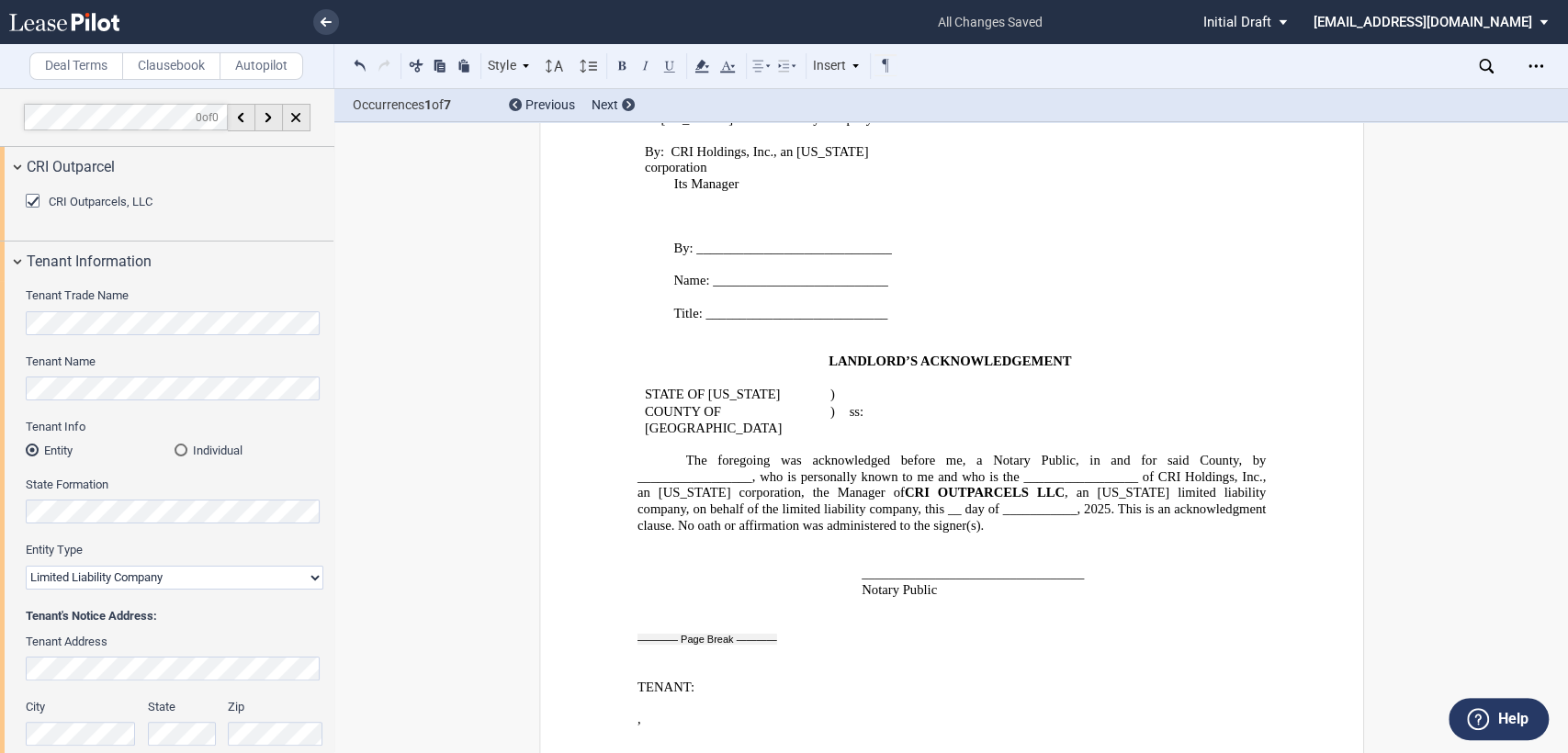
drag, startPoint x: 629, startPoint y: 547, endPoint x: 823, endPoint y: 556, distance: 194.2
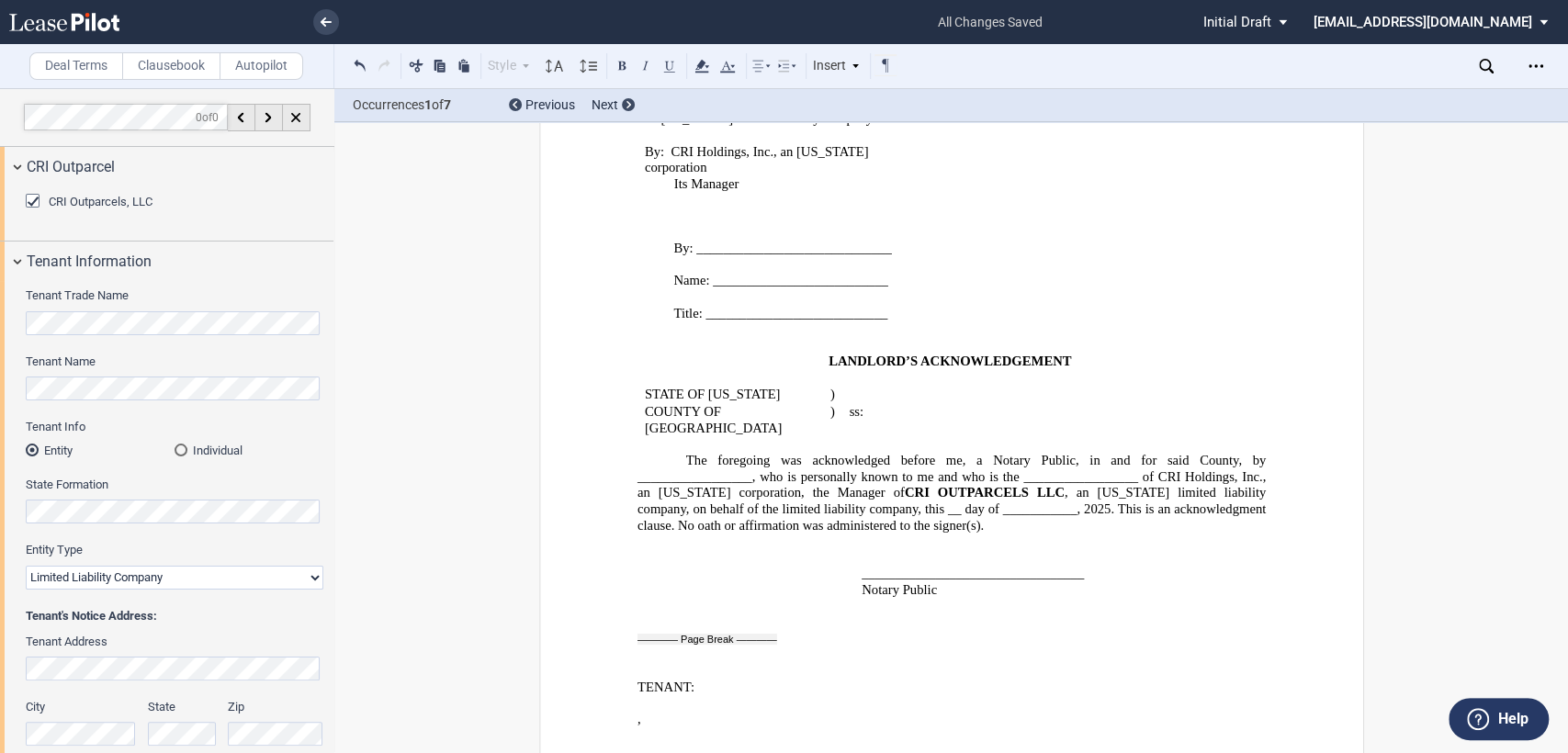
drag, startPoint x: 1180, startPoint y: 670, endPoint x: 1267, endPoint y: 675, distance: 87.1
click at [621, 60] on button at bounding box center [621, 65] width 22 height 22
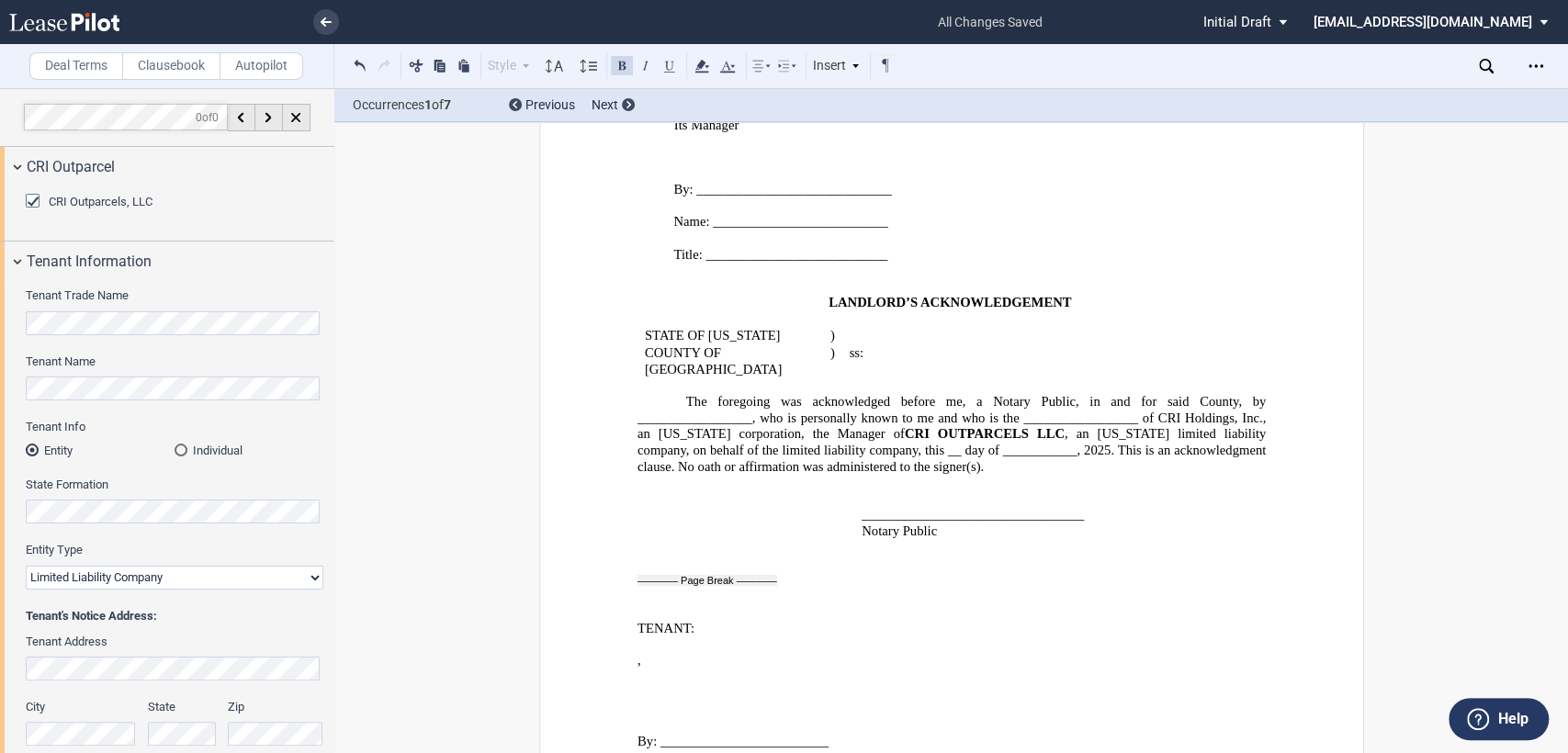
scroll to position [3814, 0]
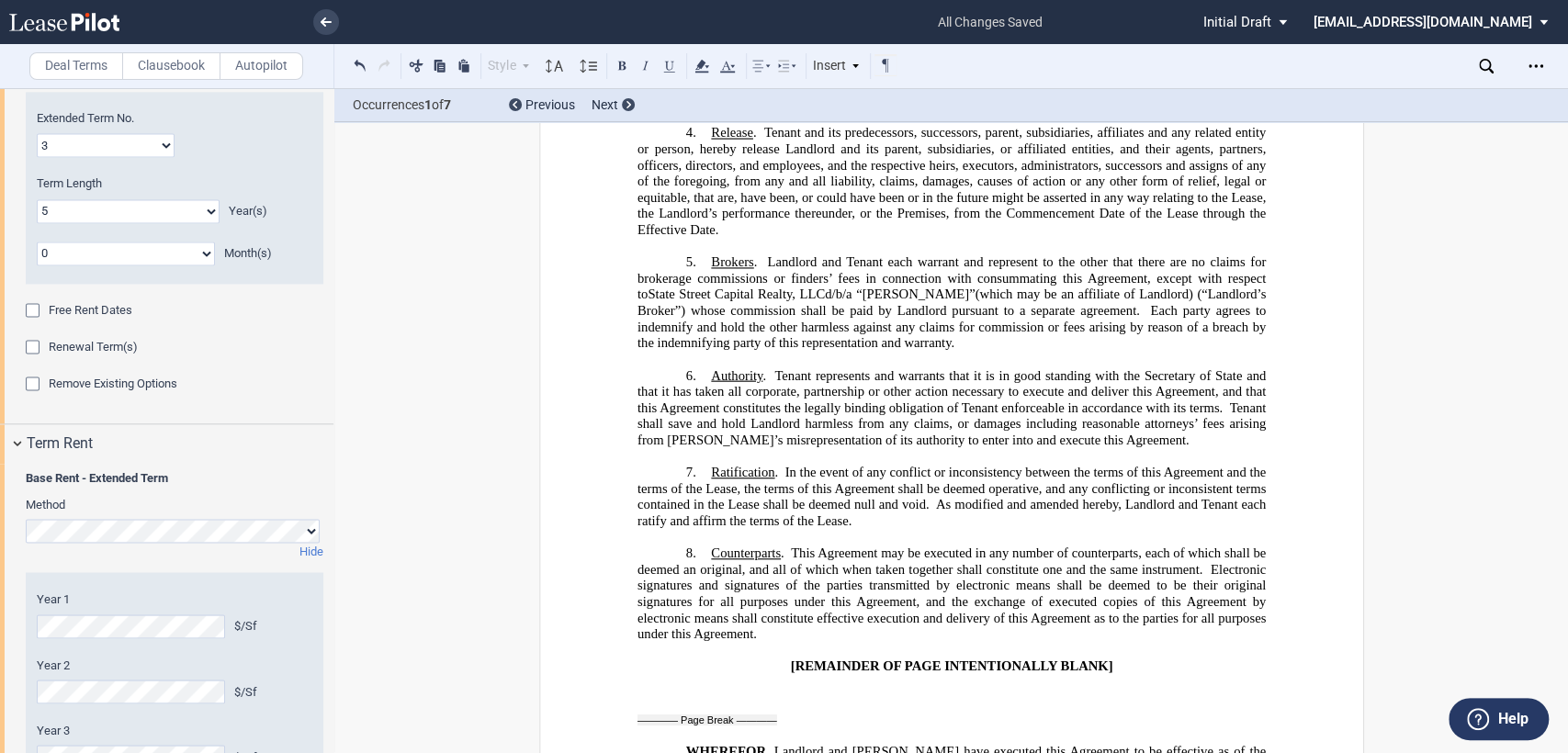
scroll to position [2514, 0]
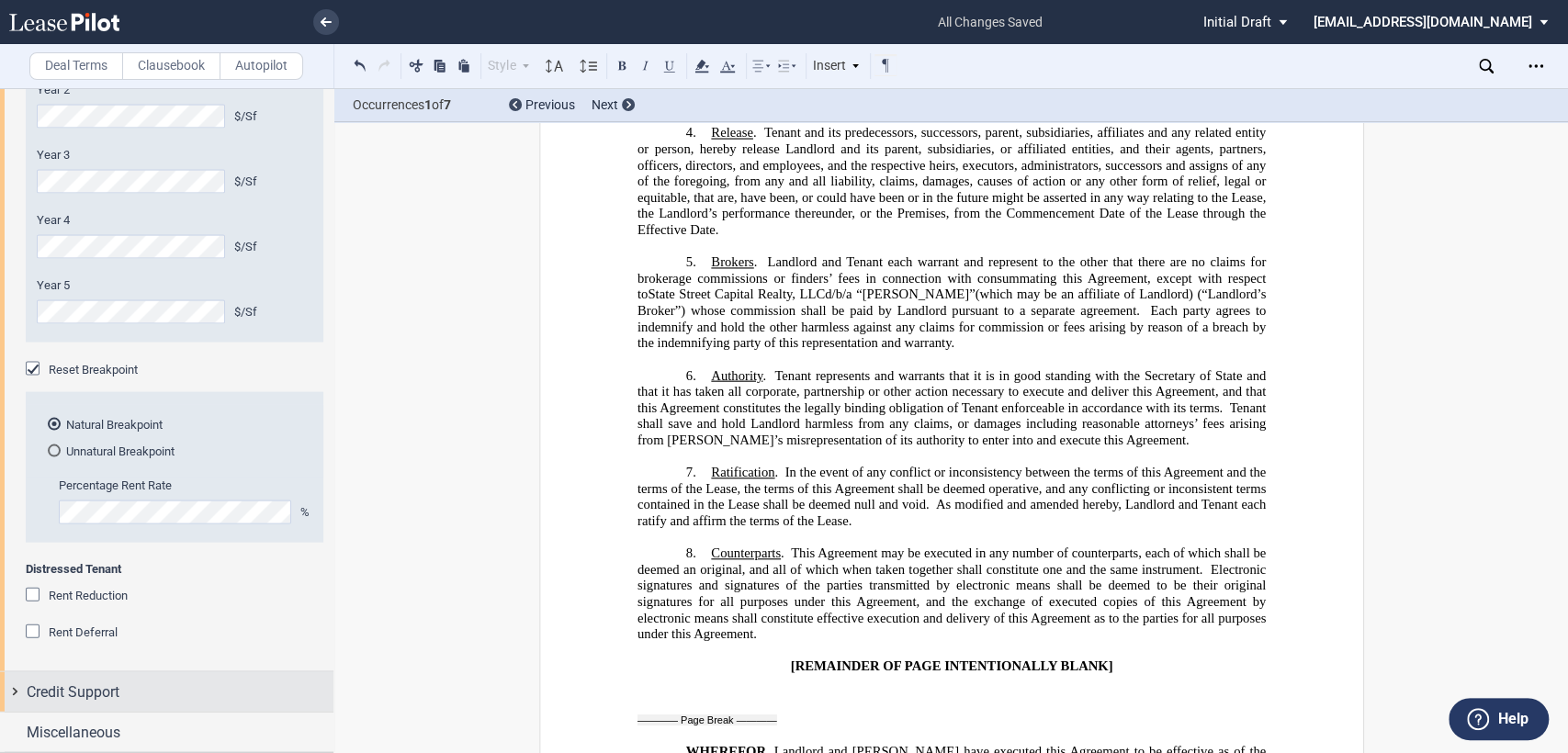
click at [13, 693] on div "Credit Support" at bounding box center [166, 692] width 334 height 40
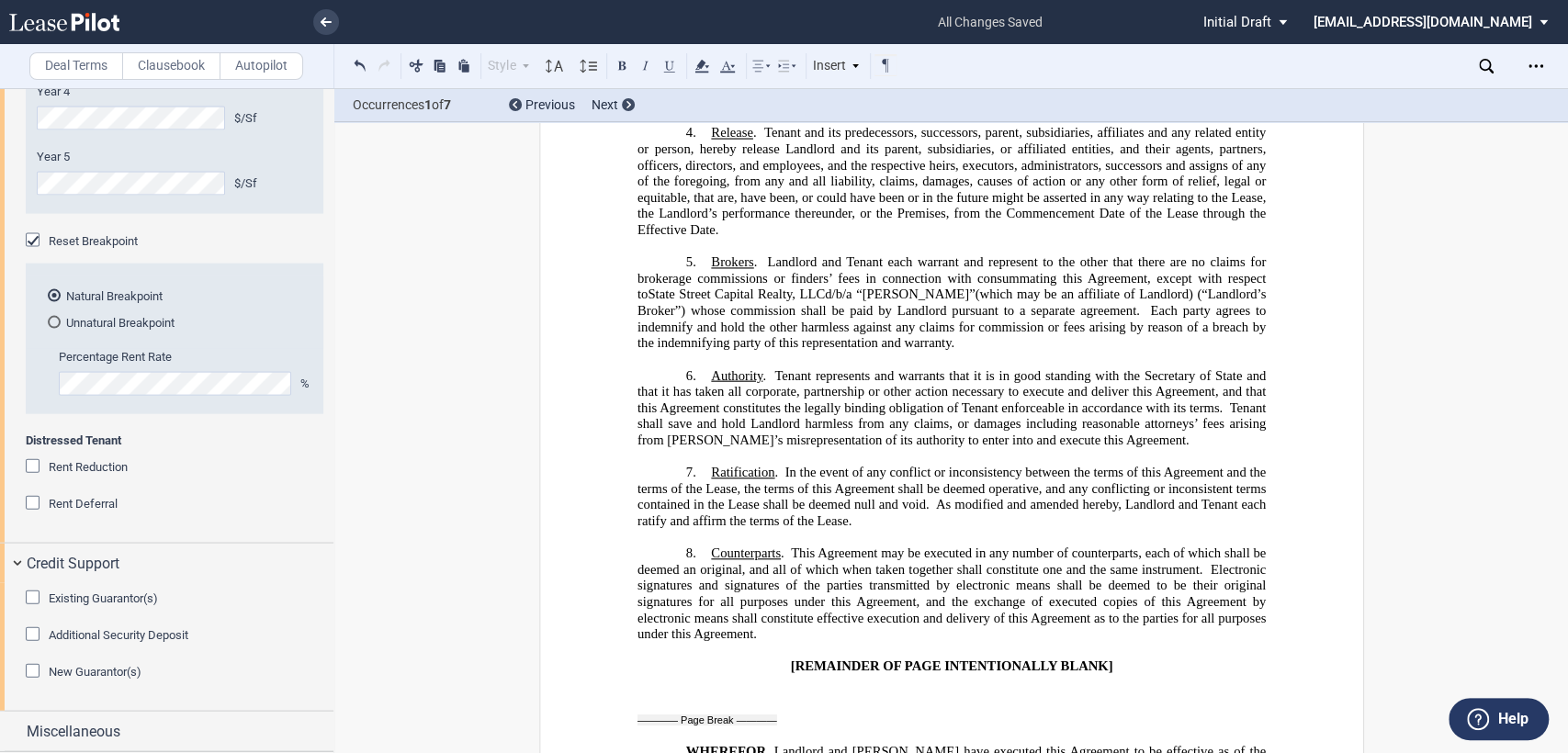
click at [30, 600] on div "Existing Guarantor(s)" at bounding box center [34, 599] width 18 height 18
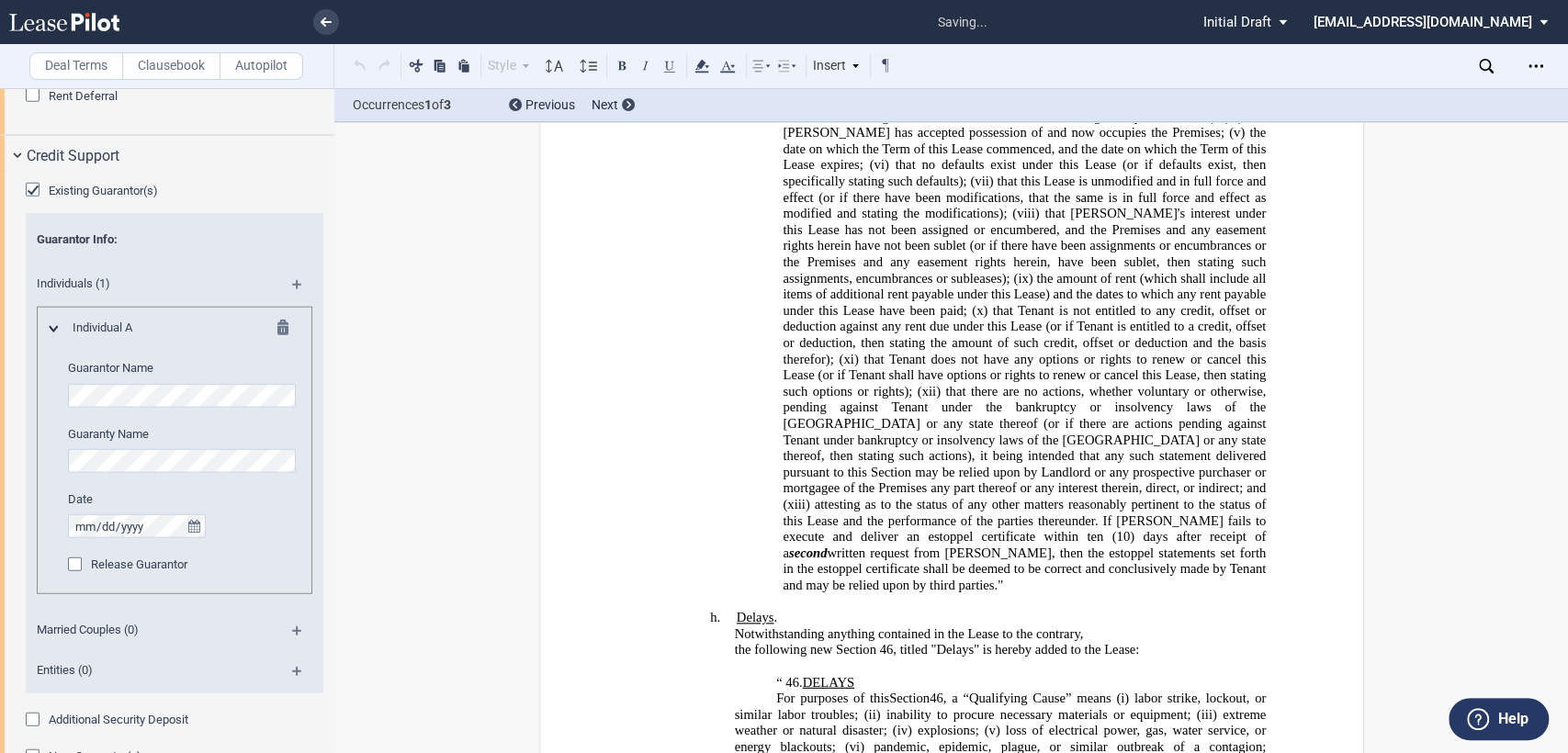
scroll to position [222, 0]
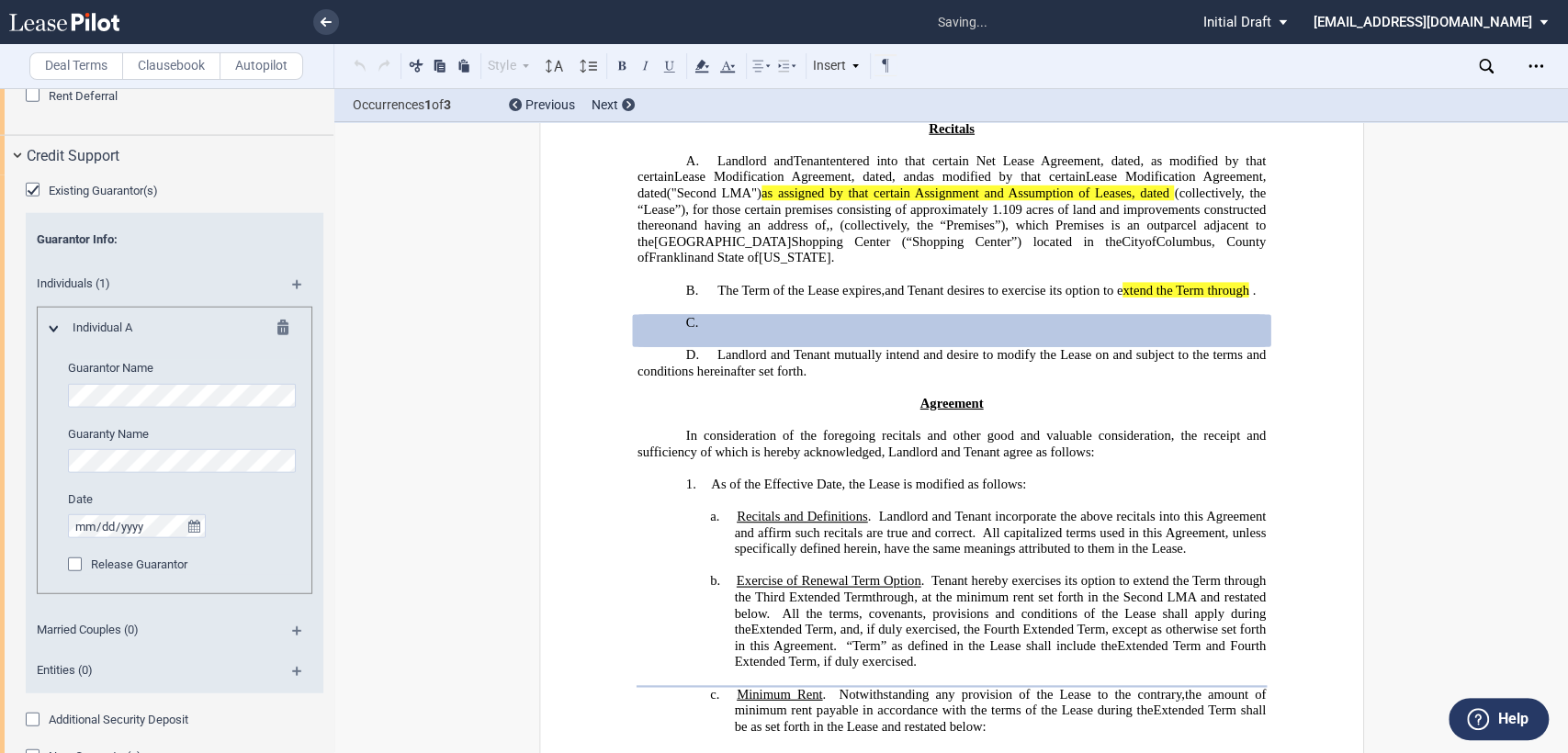
click at [292, 283] on md-icon at bounding box center [304, 291] width 25 height 22
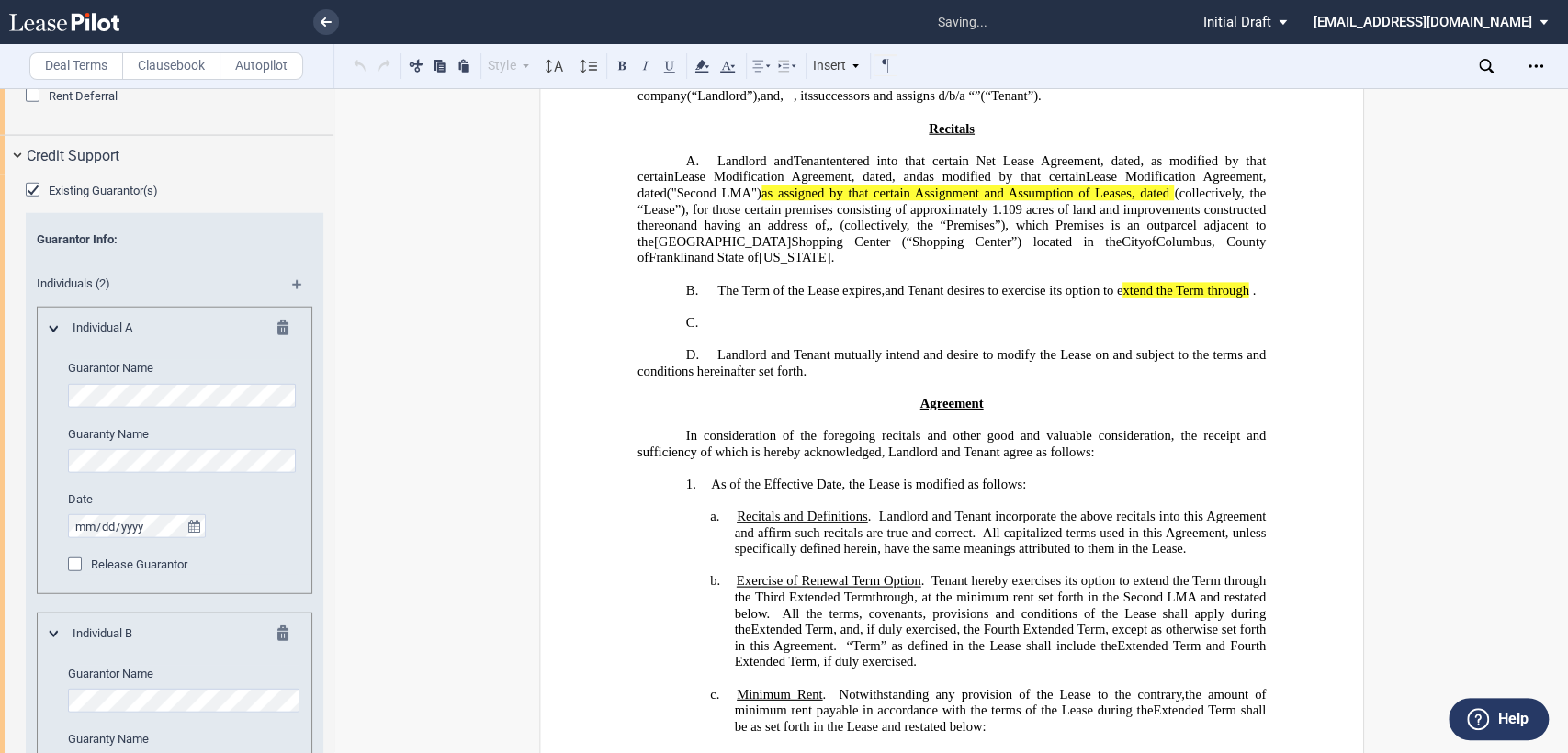
click at [292, 283] on md-icon at bounding box center [304, 291] width 25 height 22
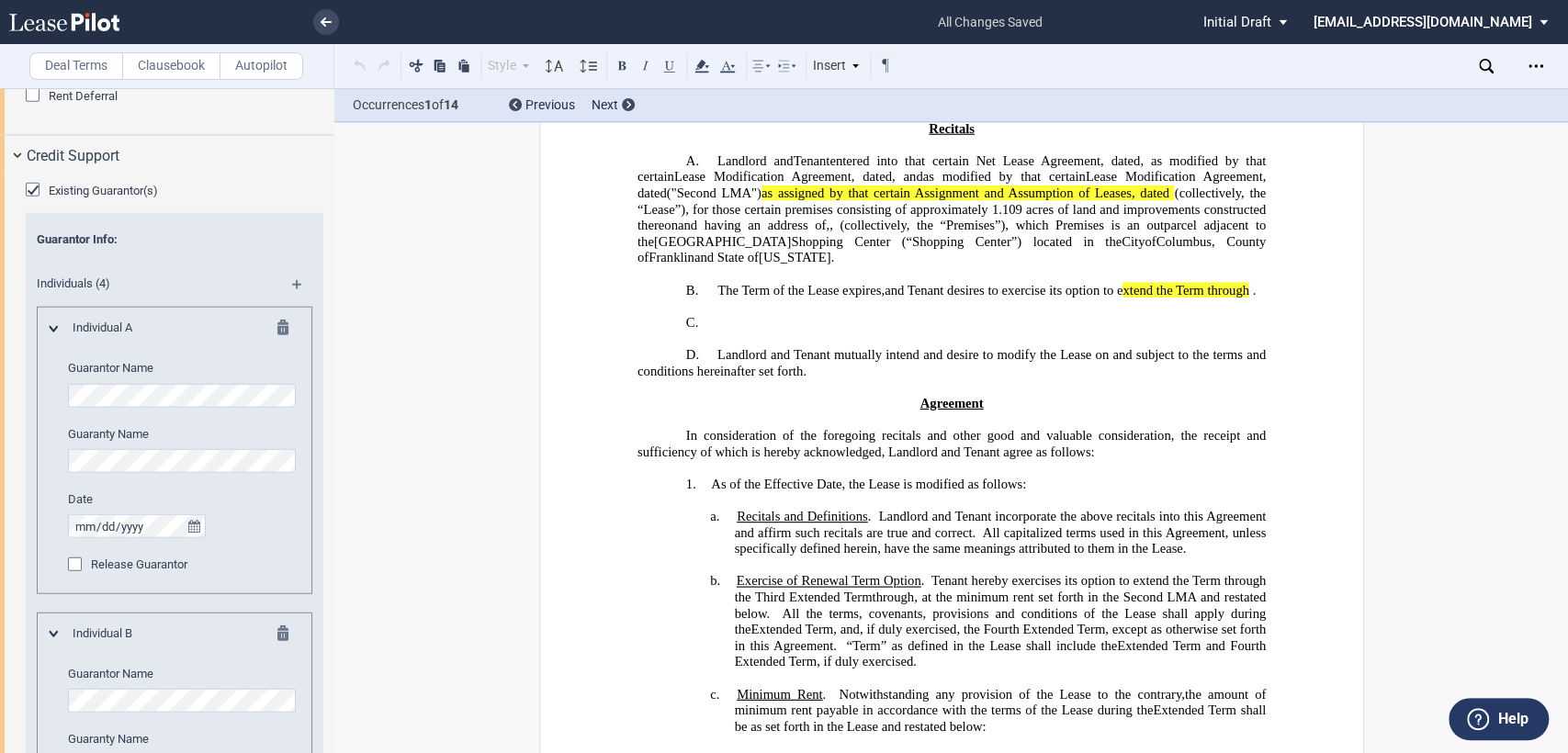
scroll to position [4305, 0]
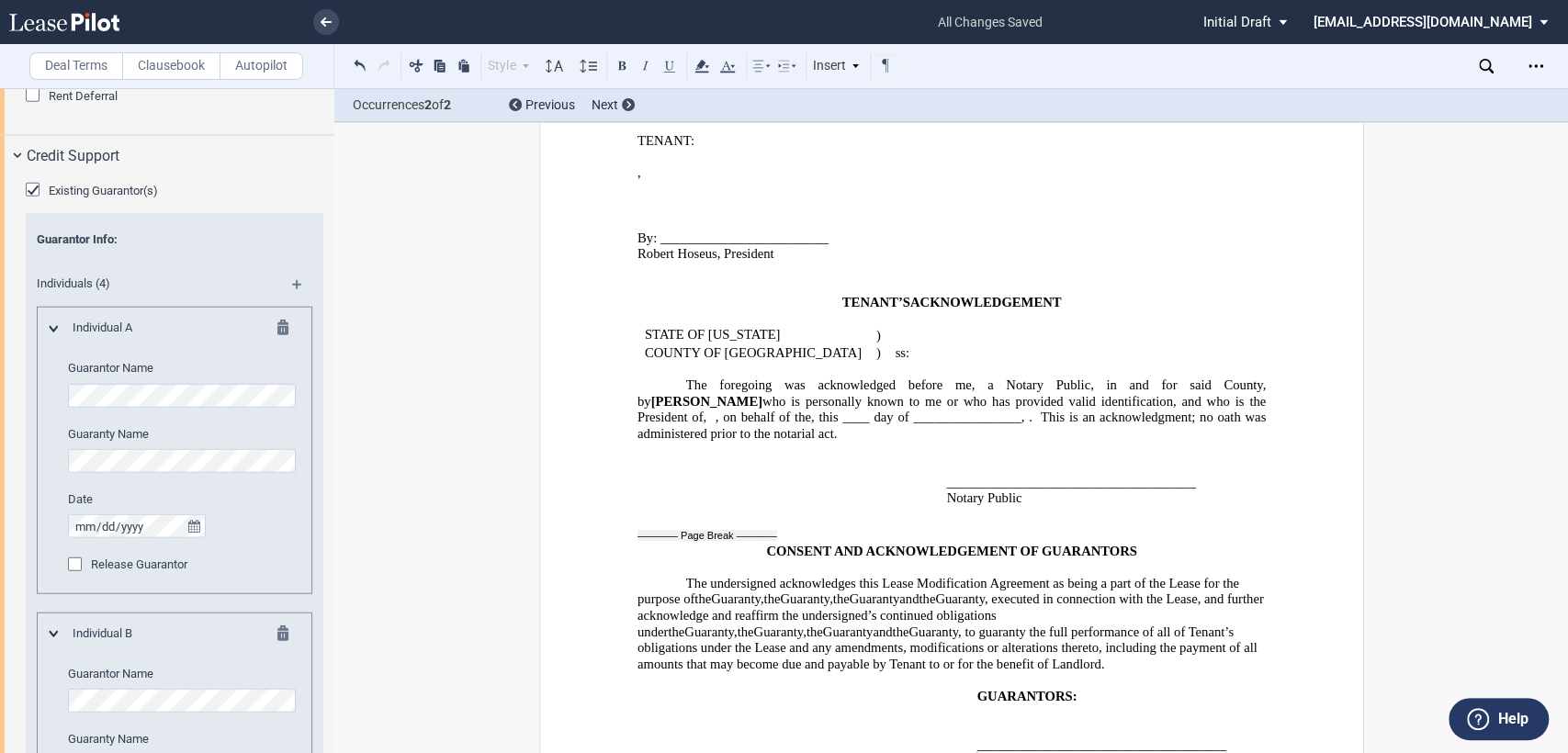
click at [1069, 687] on span "GUARANTORS:" at bounding box center [1026, 695] width 100 height 15
click at [1065, 687] on span "GUARANTORS:" at bounding box center [1026, 695] width 100 height 15
click at [984, 705] on span "JOintly and Severally:" at bounding box center [1041, 712] width 129 height 15
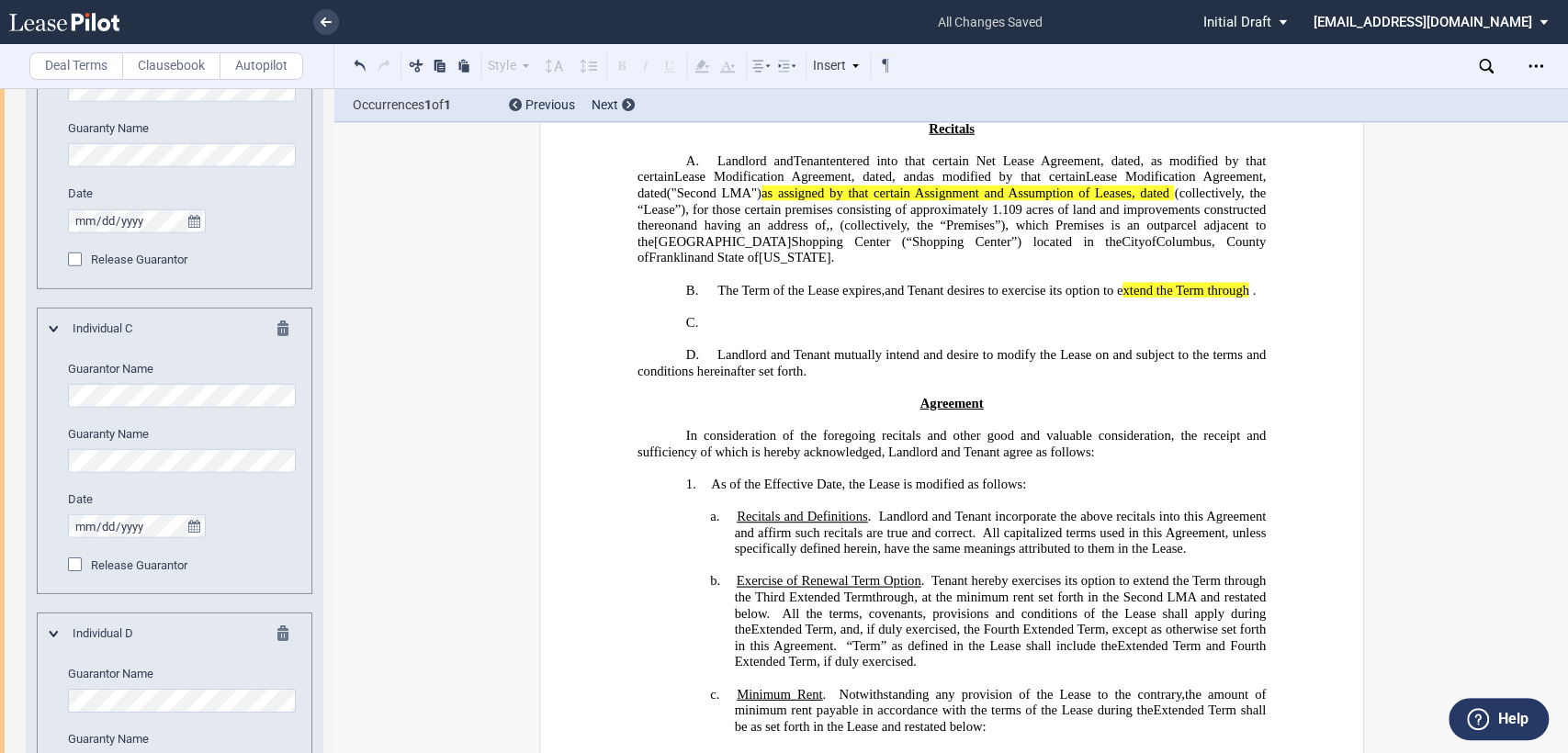
scroll to position [3662, 0]
click at [87, 376] on editor-control "Guarantor Name" at bounding box center [183, 382] width 231 height 47
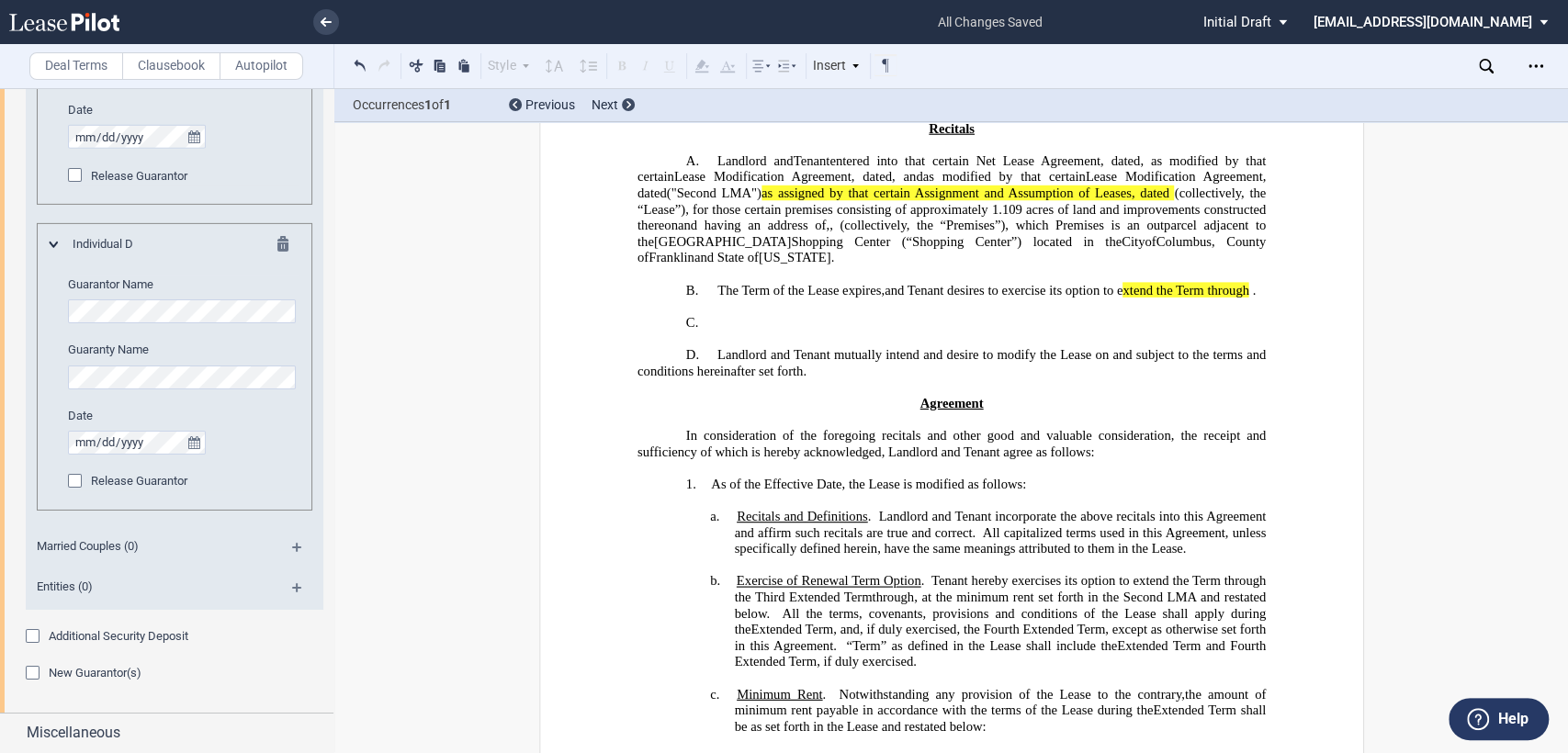
scroll to position [0, 0]
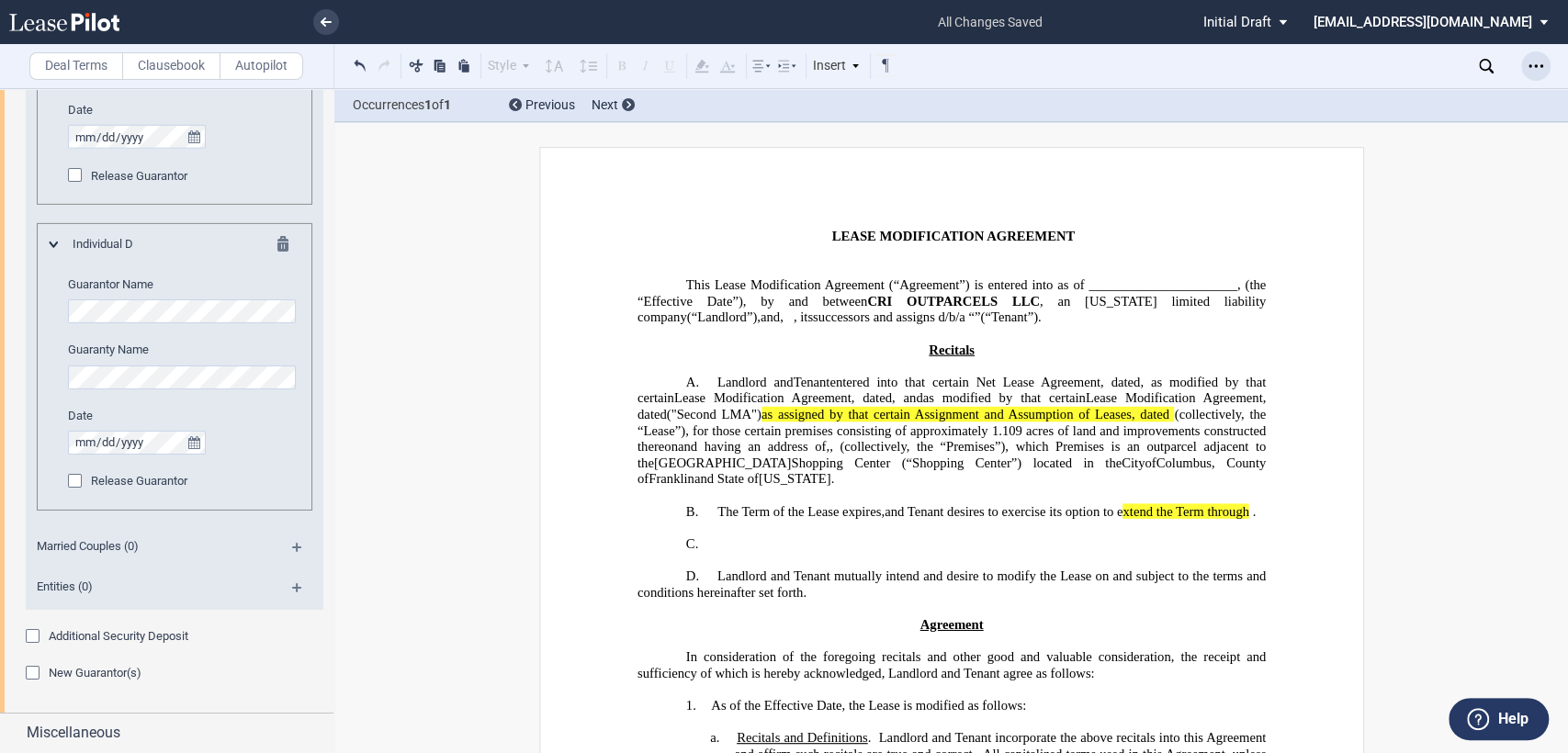
click at [1531, 59] on icon "Open Lease options menu" at bounding box center [1535, 66] width 14 height 14
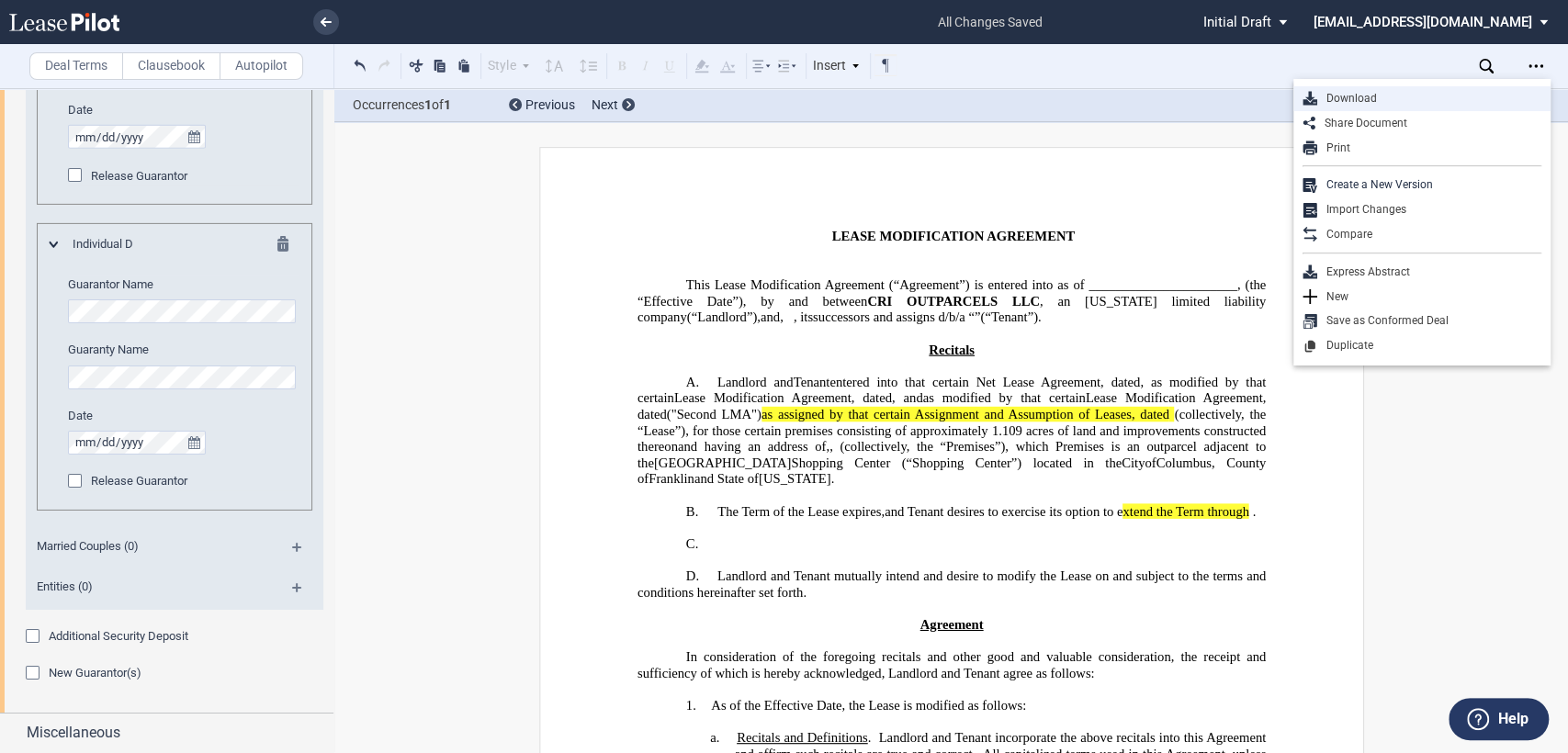
click at [1328, 97] on div "Download" at bounding box center [1429, 99] width 224 height 15
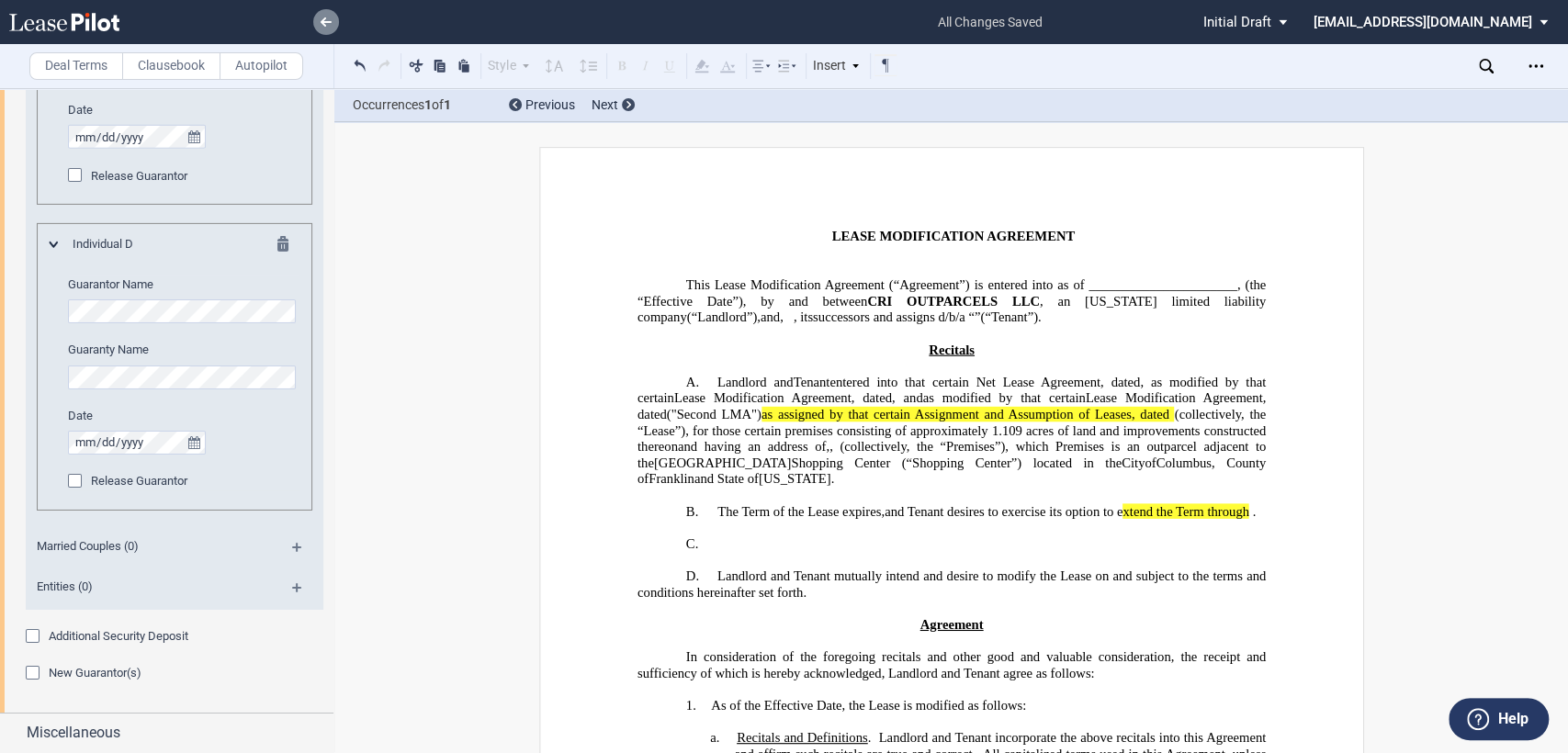
click at [323, 15] on link at bounding box center [325, 22] width 26 height 26
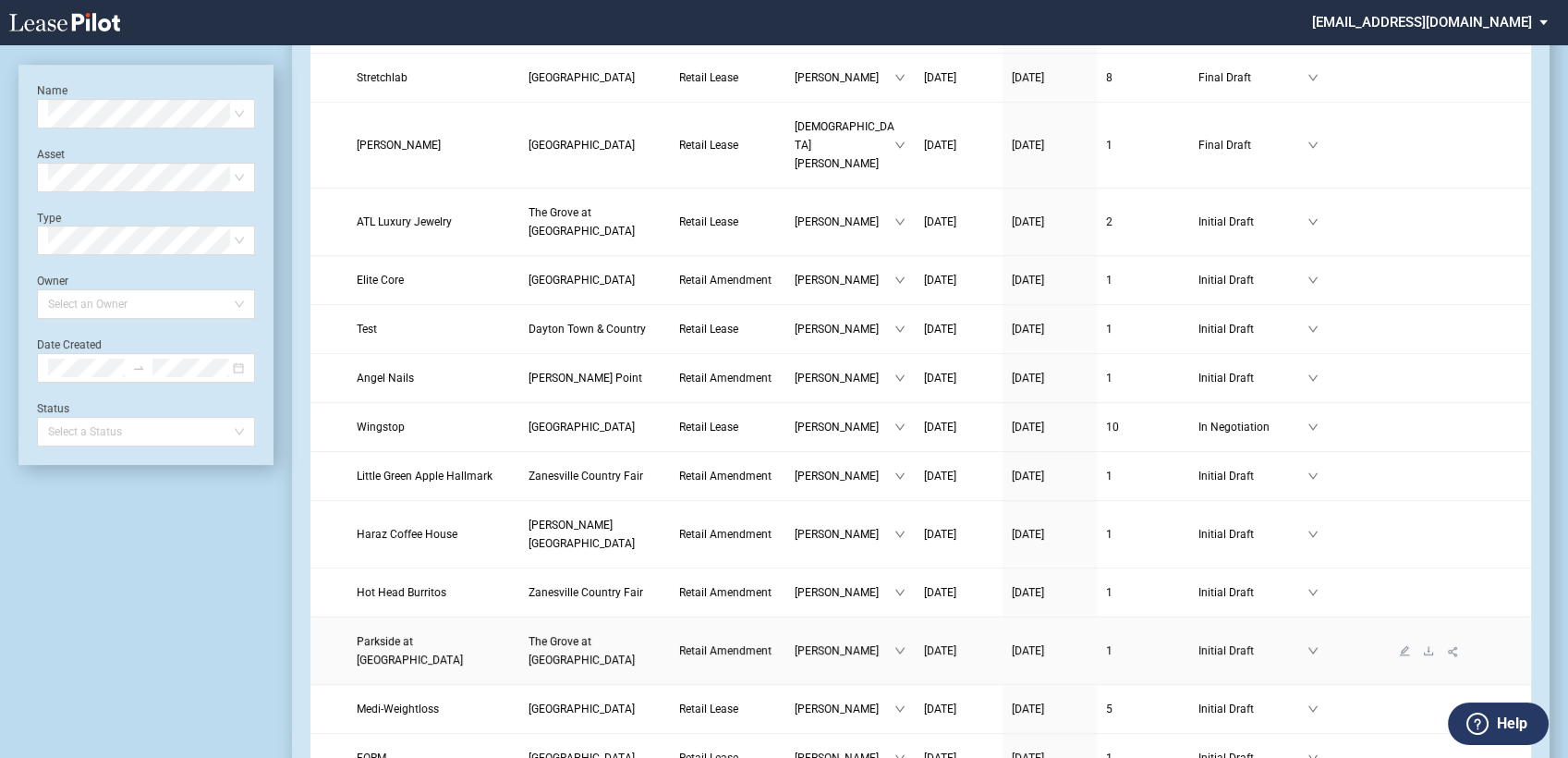
scroll to position [1335, 0]
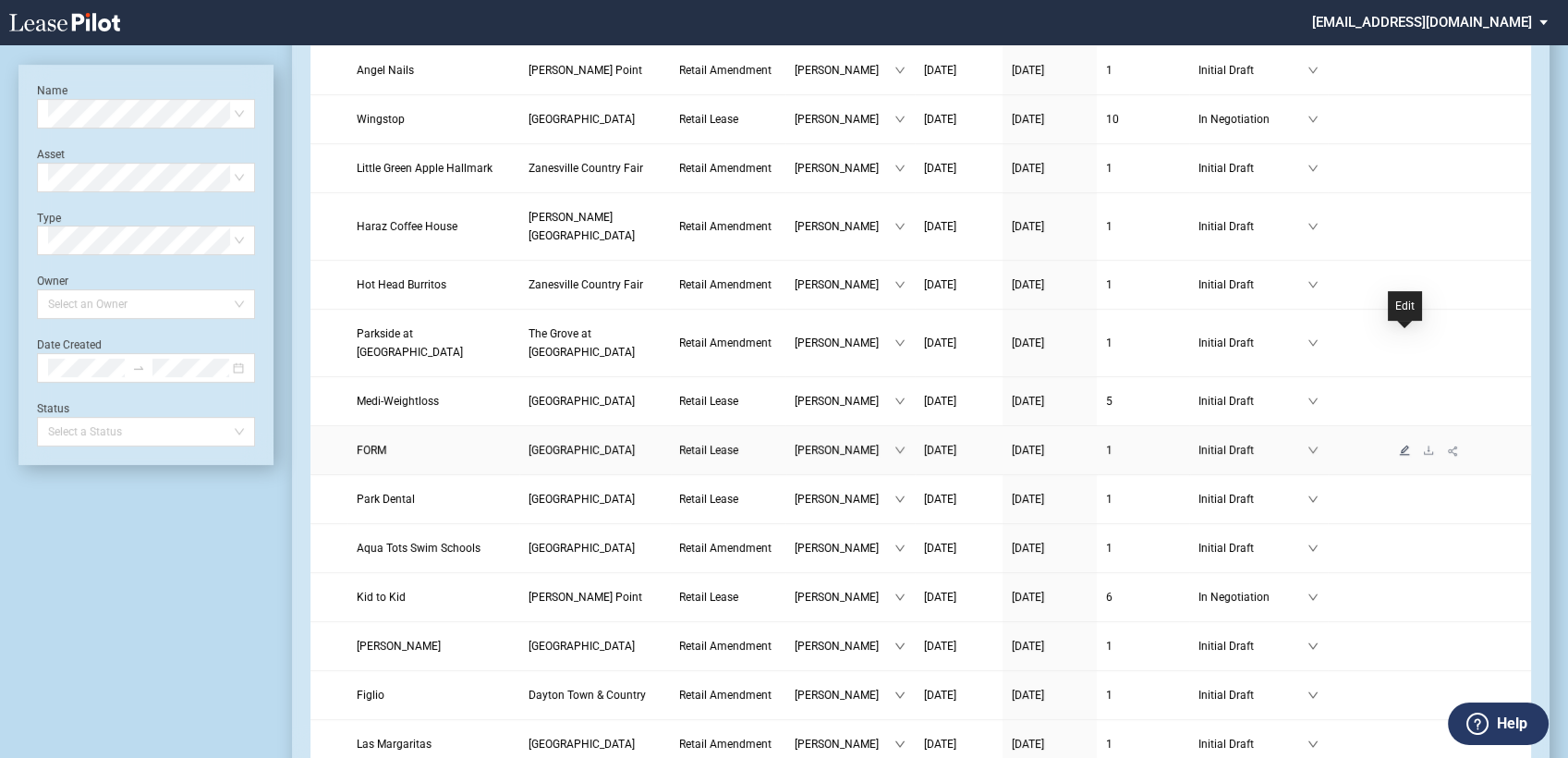
click at [1406, 445] on icon "edit" at bounding box center [1404, 450] width 11 height 11
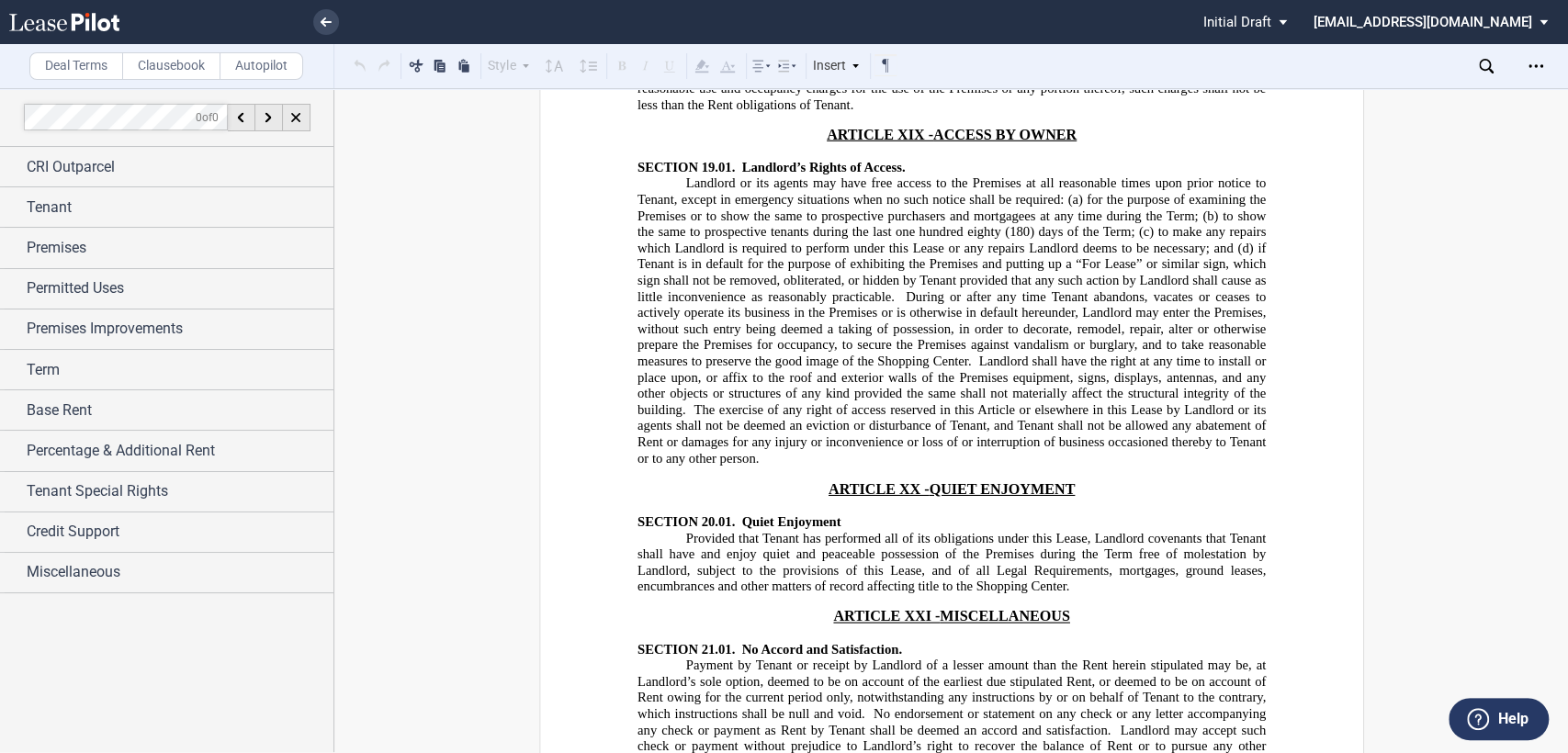
scroll to position [23142, 0]
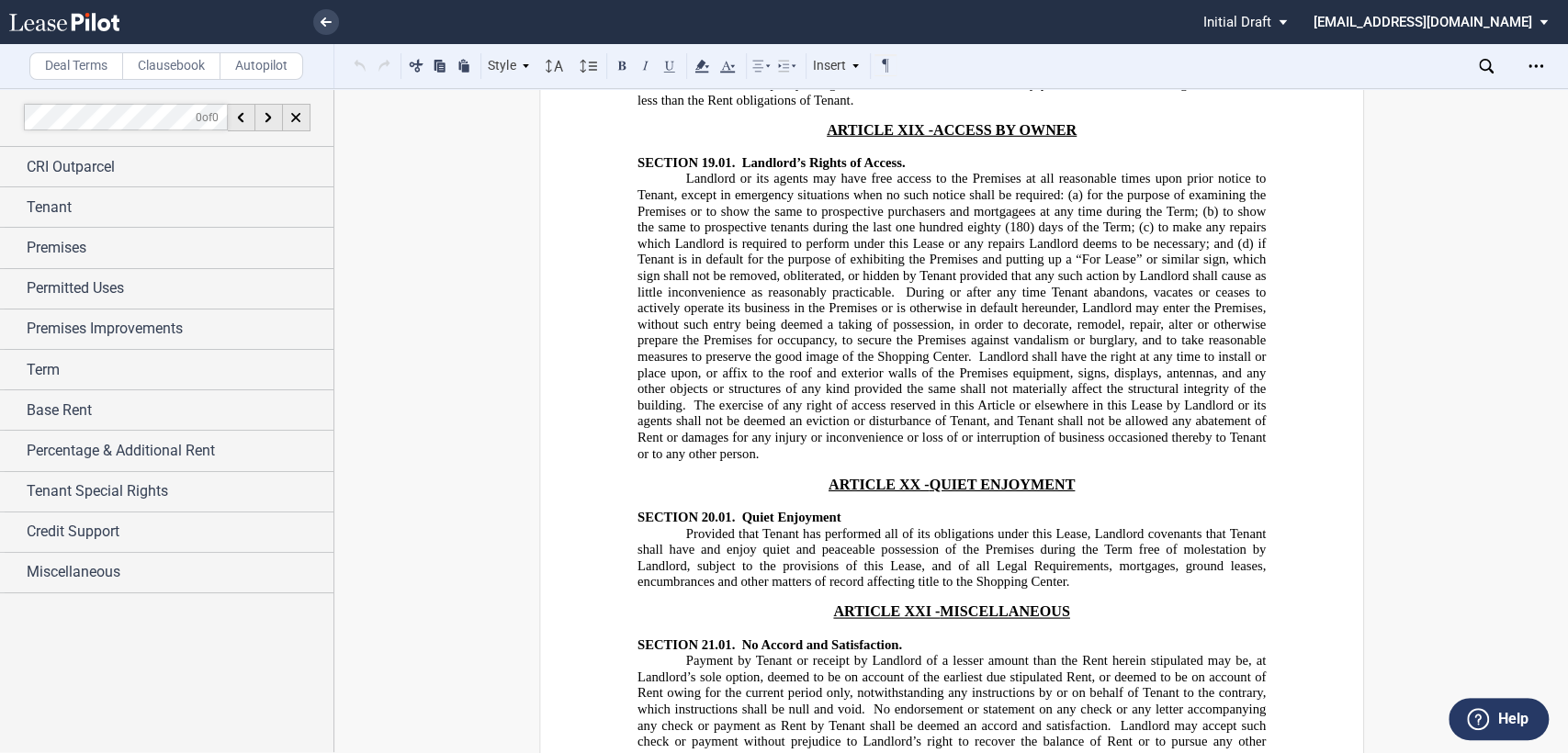
drag, startPoint x: 677, startPoint y: 296, endPoint x: 1167, endPoint y: 520, distance: 538.8
click at [320, 19] on icon at bounding box center [326, 22] width 11 height 10
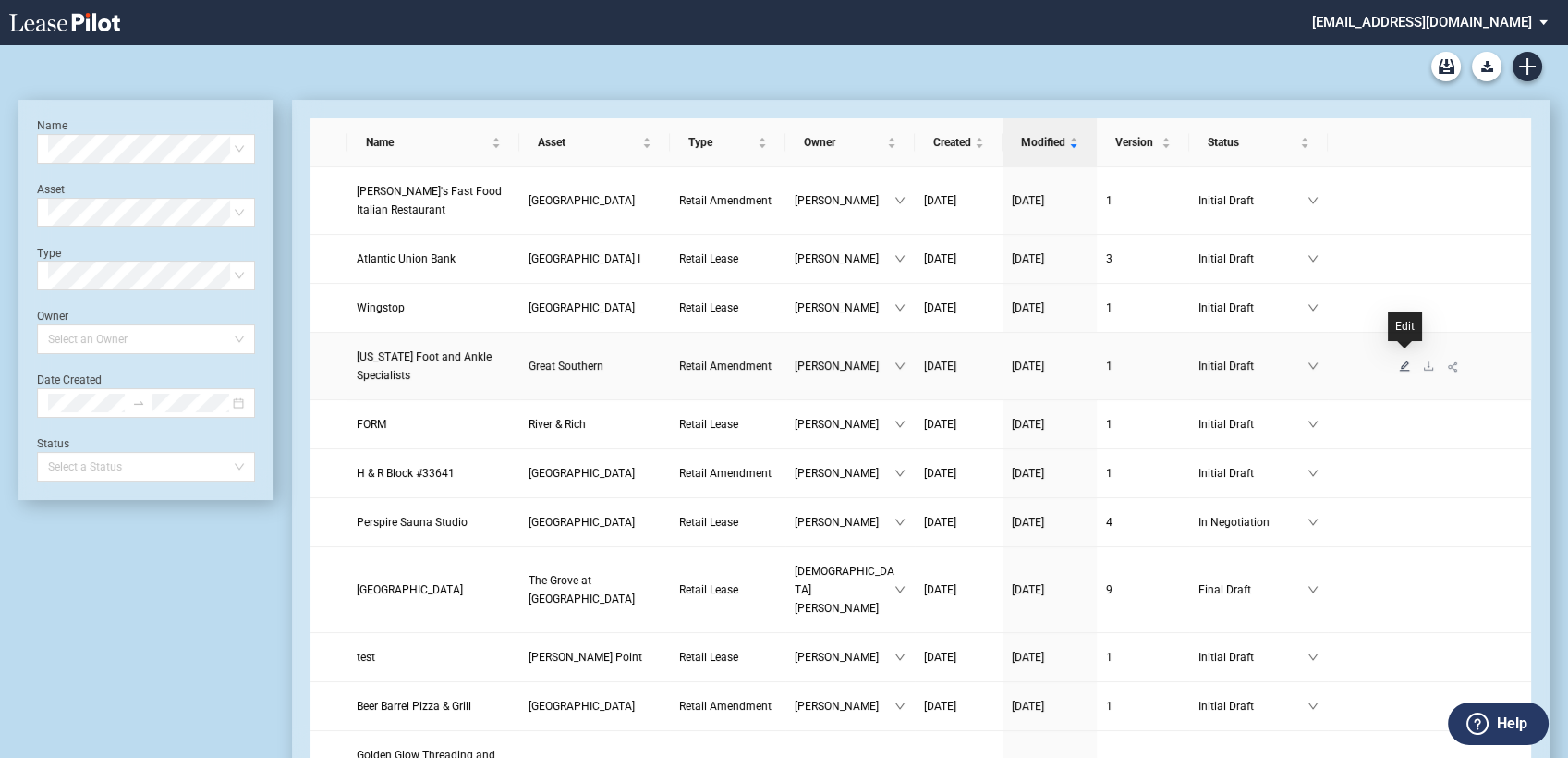
click at [1404, 361] on icon "edit" at bounding box center [1404, 366] width 11 height 11
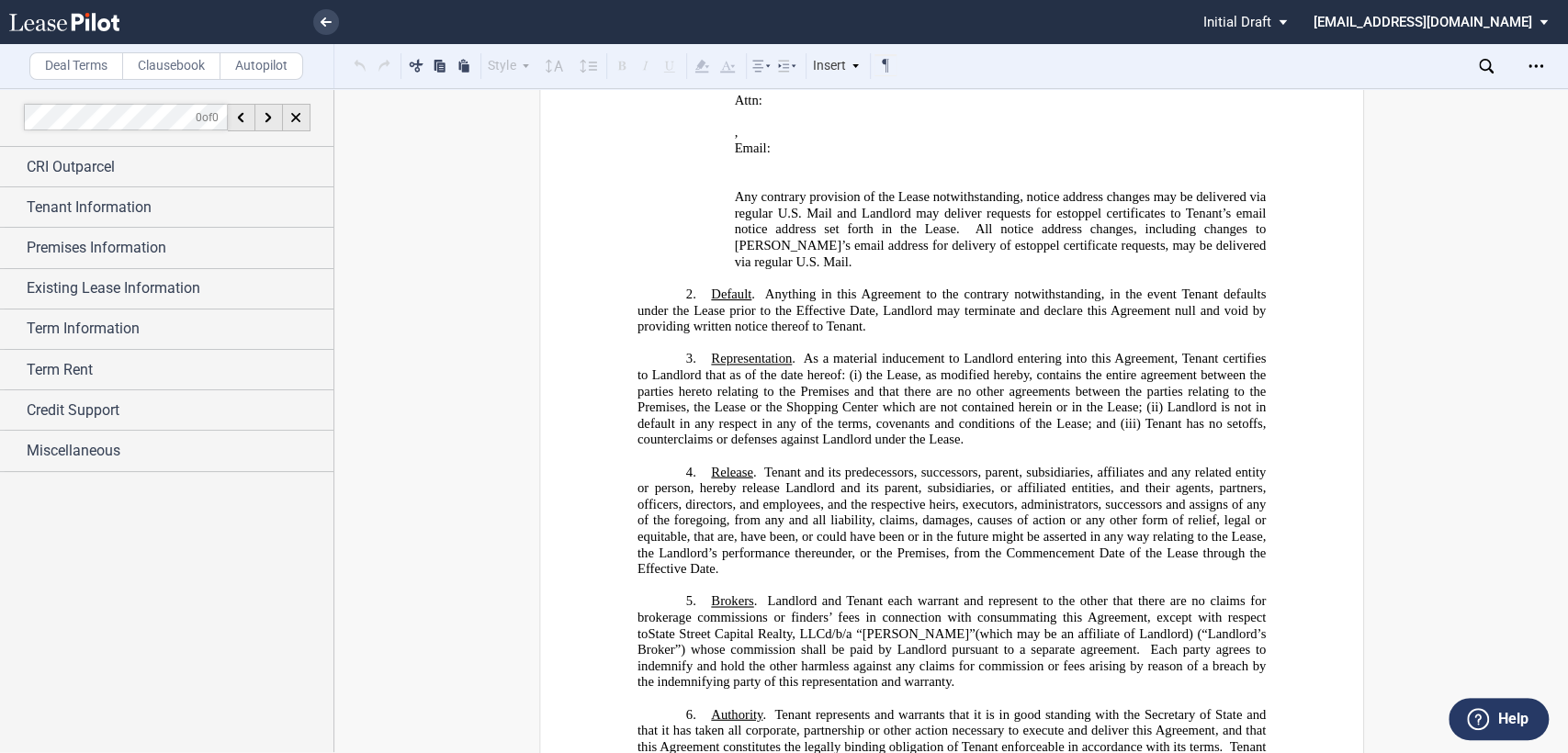
scroll to position [816, 0]
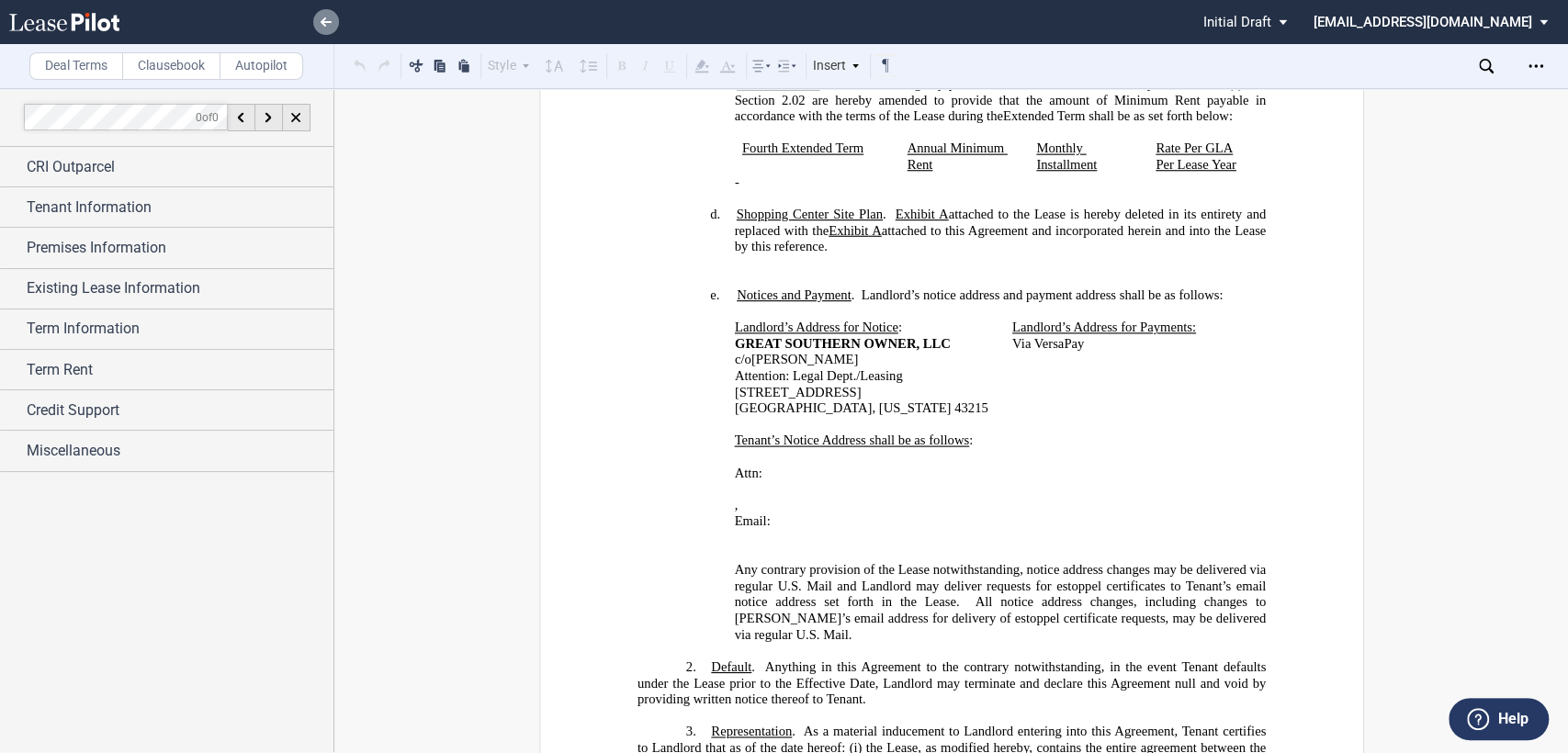
click at [328, 24] on icon at bounding box center [326, 22] width 11 height 10
